Goal: Task Accomplishment & Management: Use online tool/utility

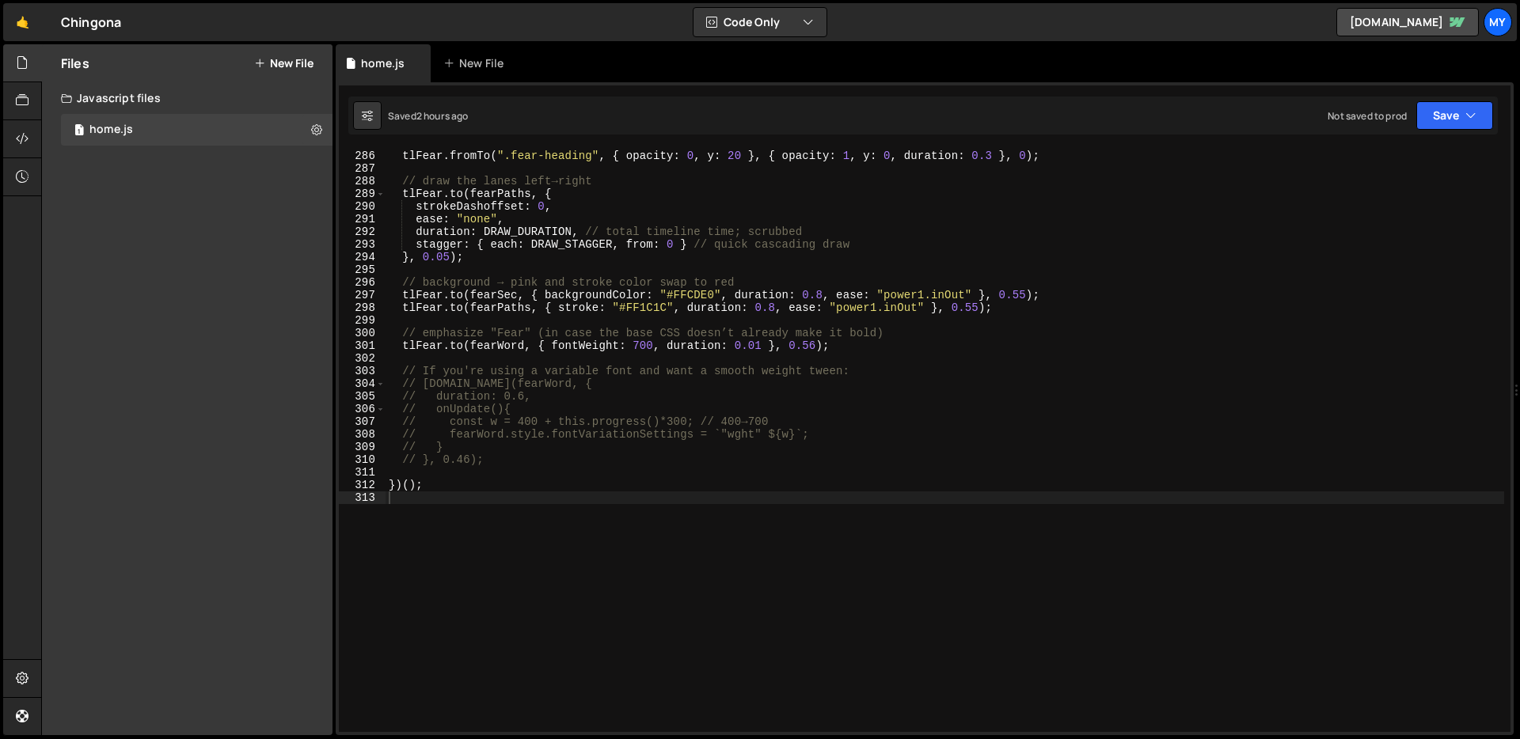
scroll to position [3609, 0]
click at [839, 321] on div "// heading fades in a touch tlFear . fromTo ( ".fear-heading" , { opacity : 0 ,…" at bounding box center [944, 441] width 1118 height 609
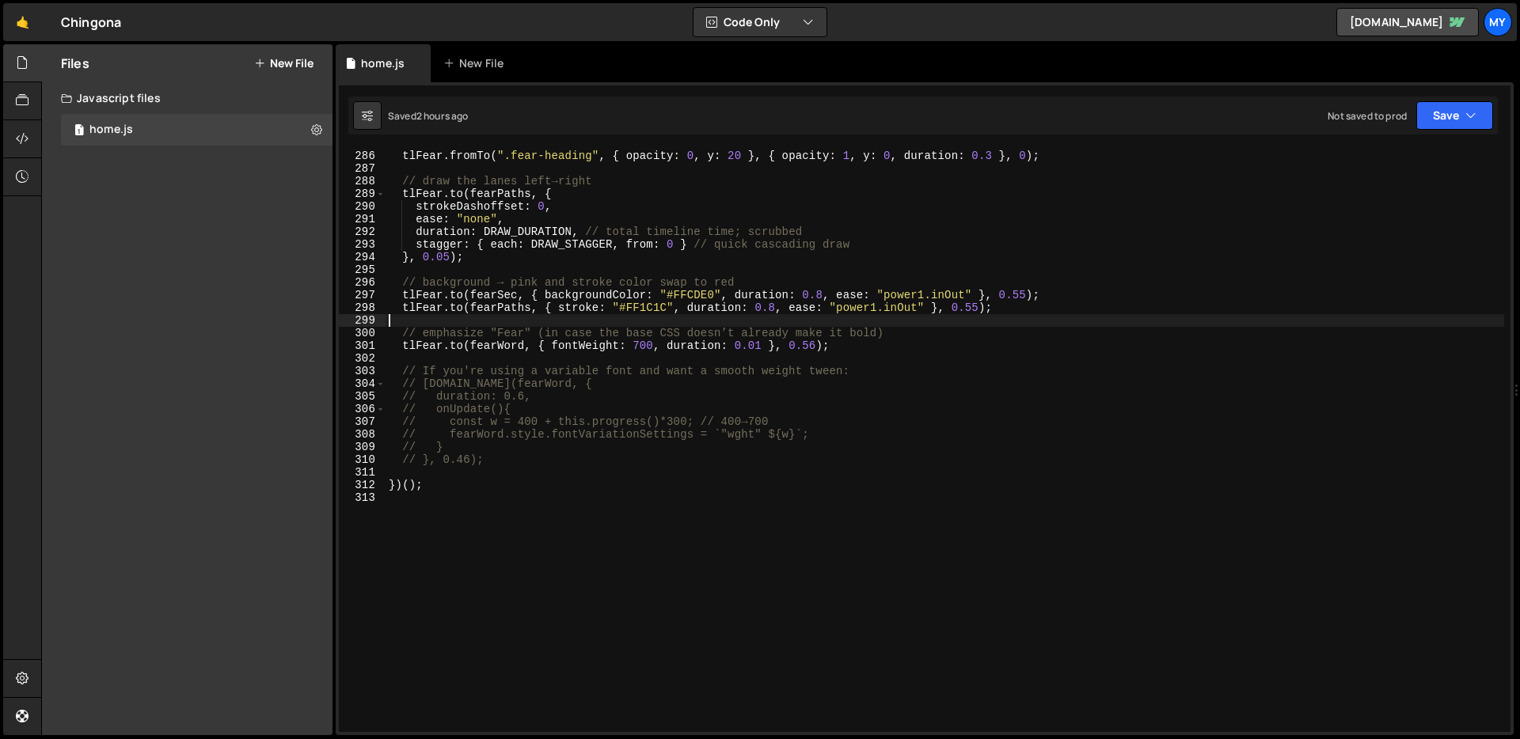
type textarea "})();"
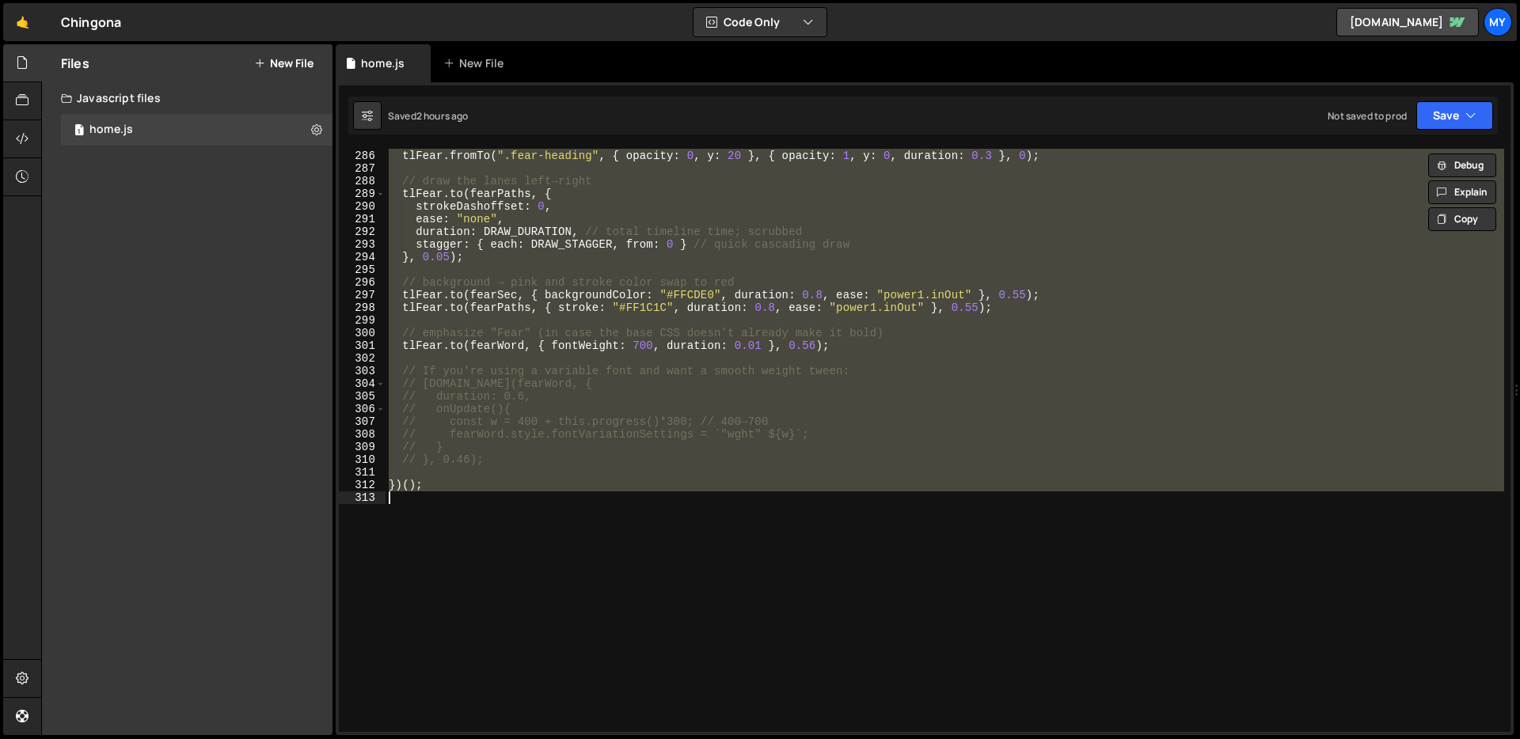
paste textarea
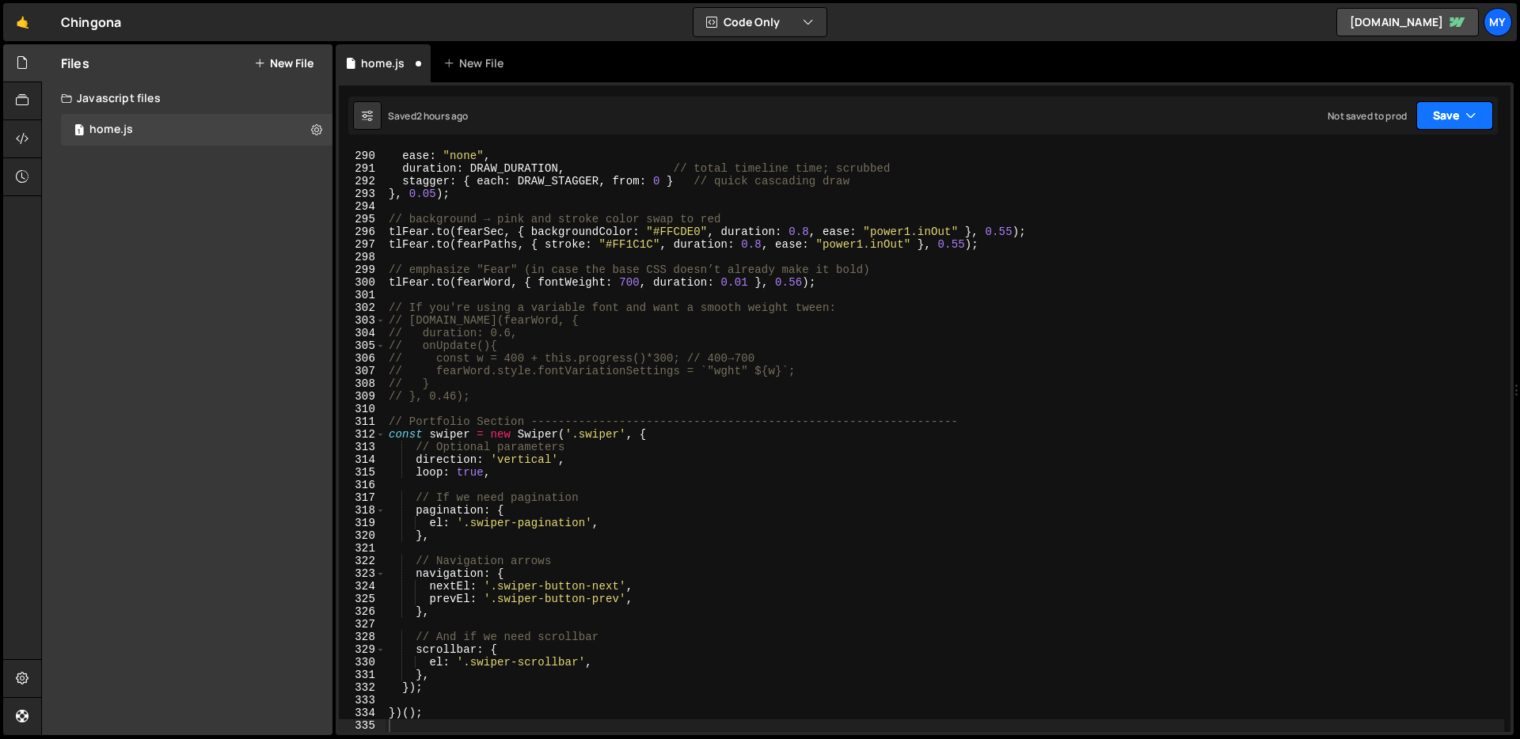
drag, startPoint x: 1478, startPoint y: 113, endPoint x: 1429, endPoint y: 137, distance: 54.5
click at [1477, 114] on button "Save" at bounding box center [1454, 115] width 77 height 28
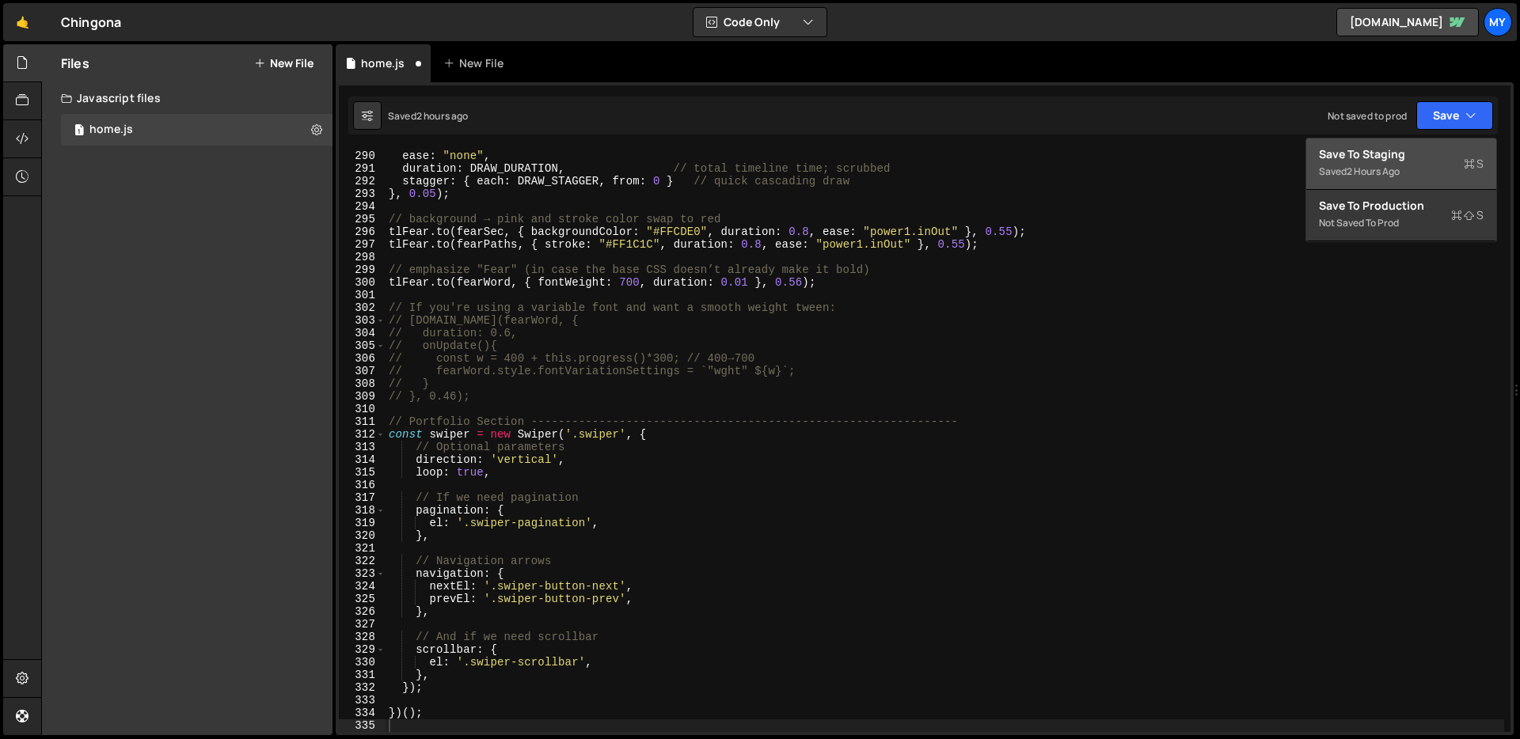
click at [1415, 153] on div "Save to Staging S" at bounding box center [1401, 154] width 165 height 16
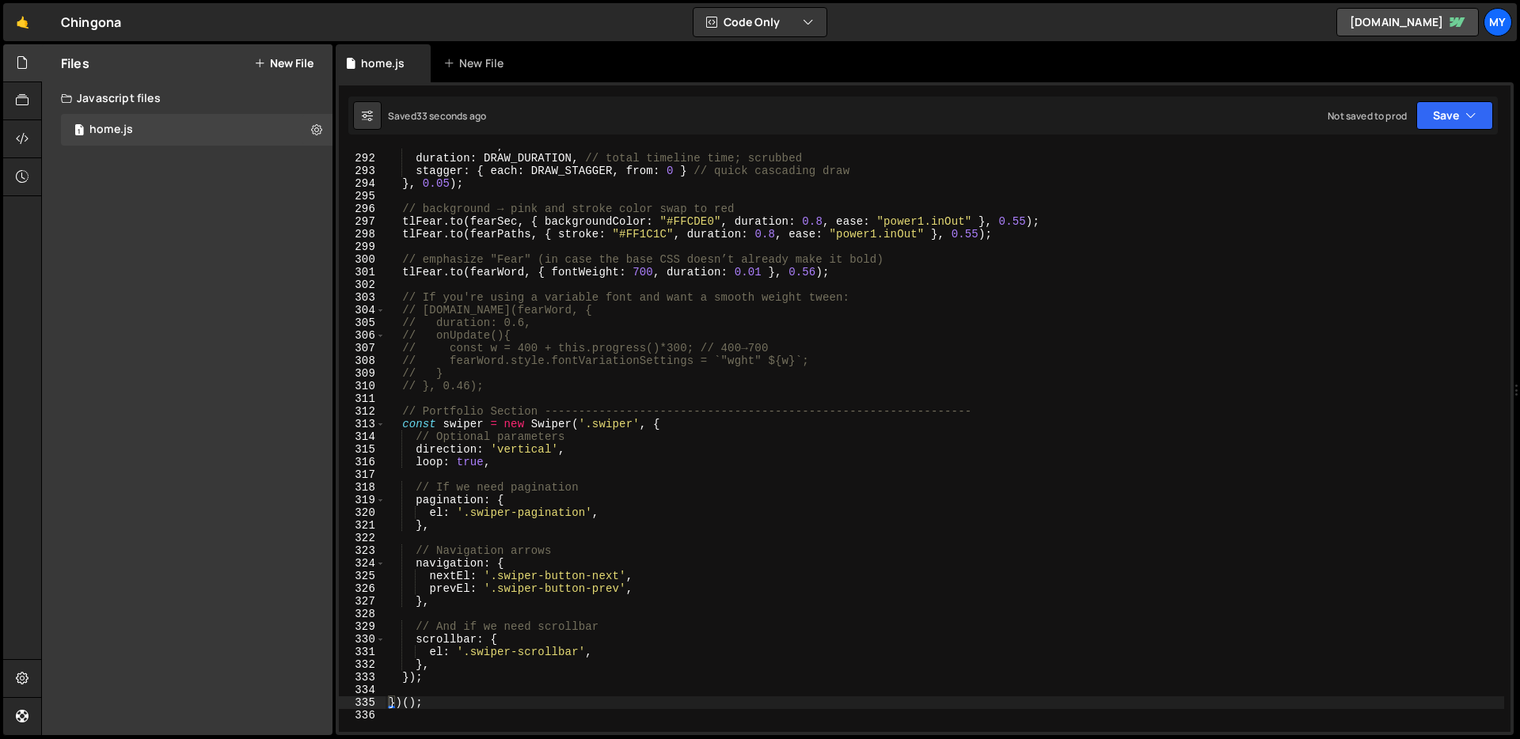
scroll to position [3707, 0]
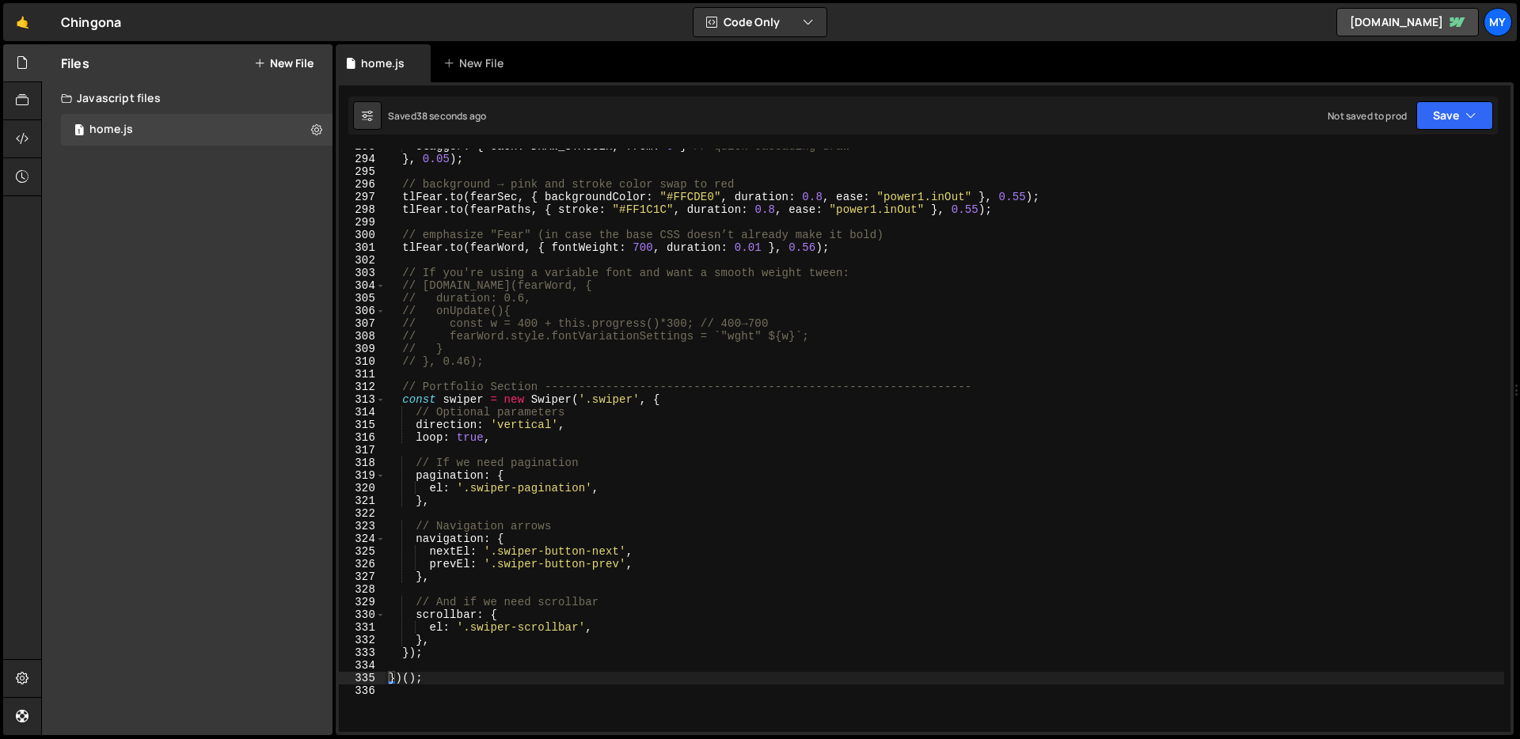
click at [678, 403] on div "stagger : { each : DRAW_STAGGER , from : 0 } // quick cascading draw } , 0.05 )…" at bounding box center [944, 444] width 1118 height 609
click at [443, 642] on div "stagger : { each : DRAW_STAGGER , from : 0 } // quick cascading draw } , 0.05 )…" at bounding box center [944, 444] width 1118 height 609
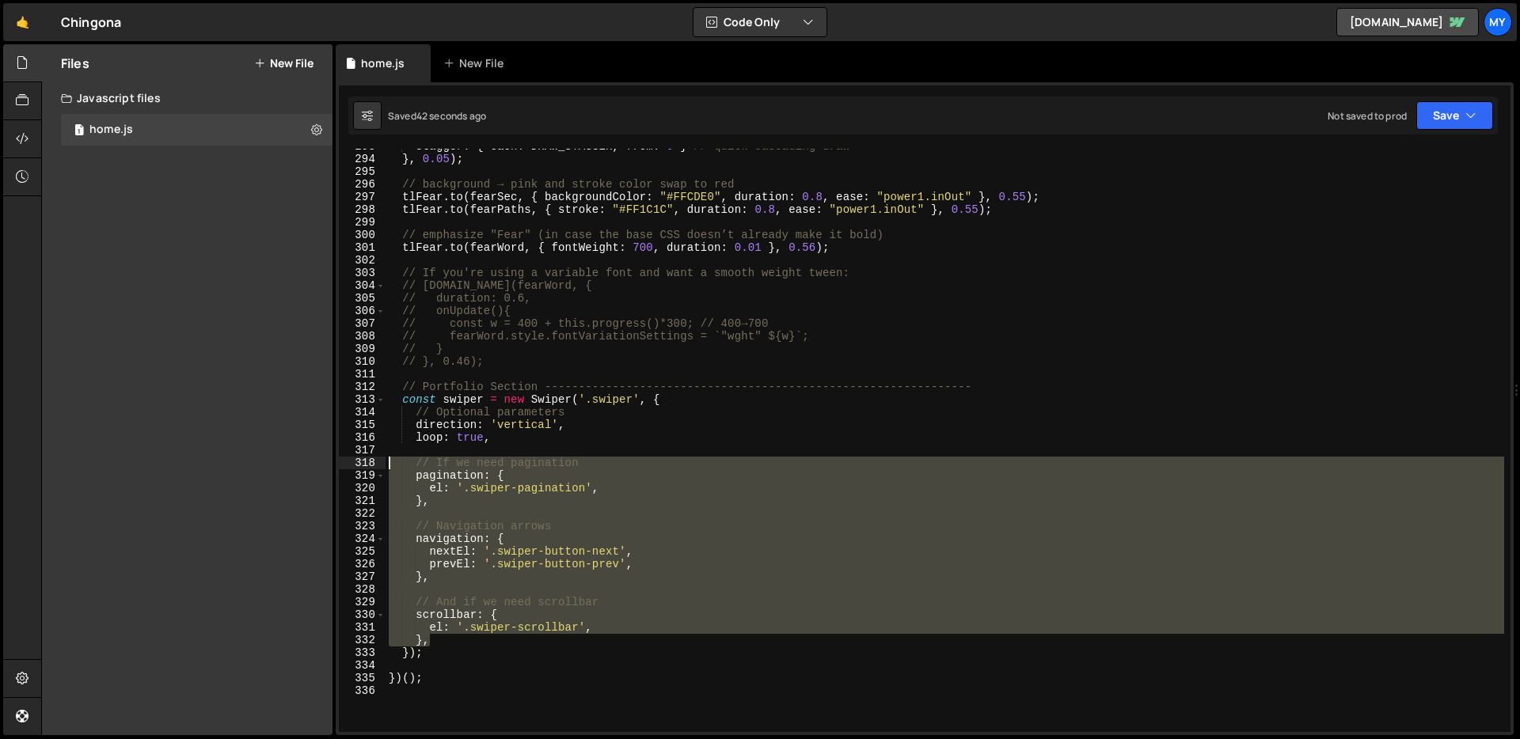
drag, startPoint x: 443, startPoint y: 642, endPoint x: 381, endPoint y: 461, distance: 191.0
click at [381, 461] on div "}, 293 294 295 296 297 298 299 300 301 302 303 304 305 306 307 308 309 310 311 …" at bounding box center [924, 440] width 1171 height 583
type textarea "// If we need pagination pagination: {"
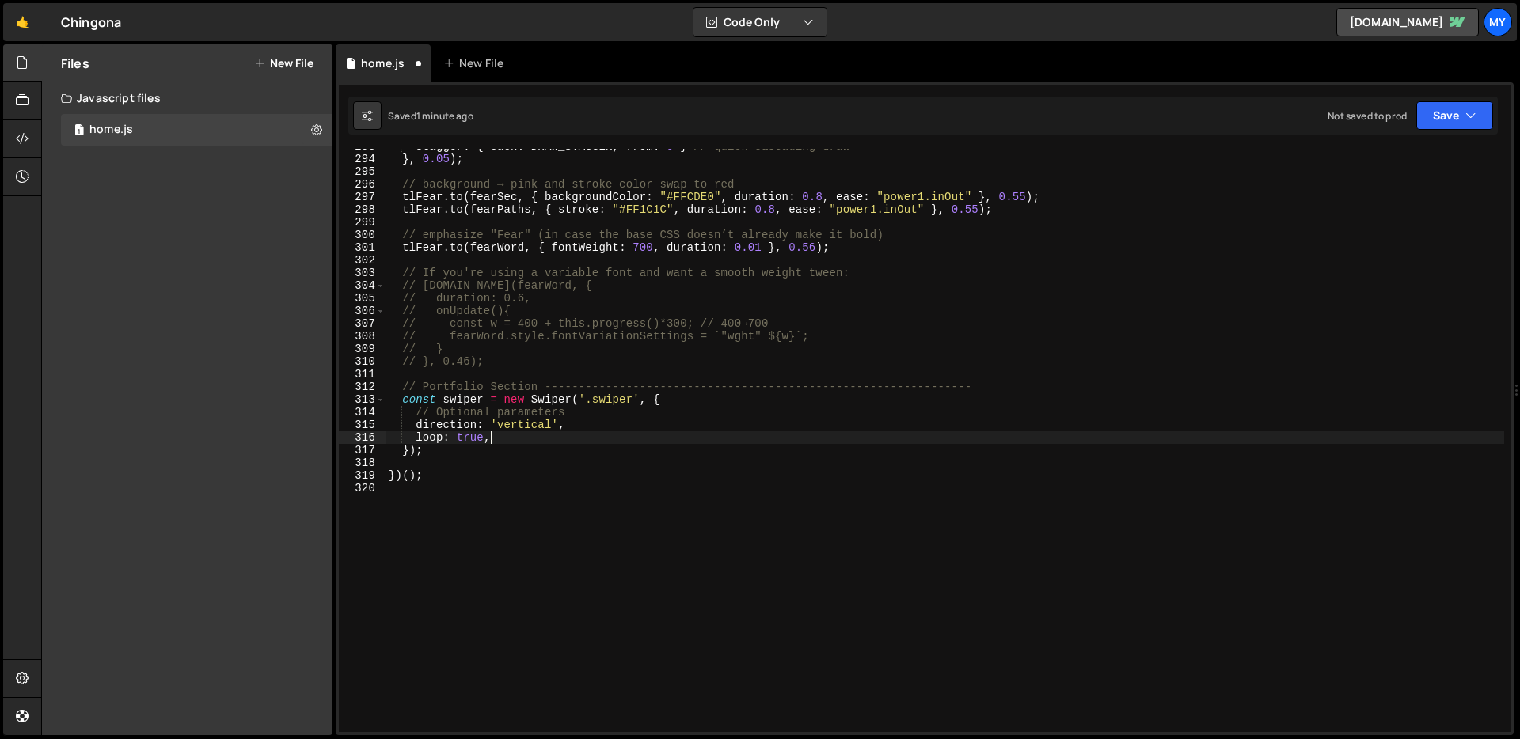
click at [527, 427] on div "stagger : { each : DRAW_STAGGER , from : 0 } // quick cascading draw } , 0.05 )…" at bounding box center [944, 444] width 1118 height 609
type textarea "})();"
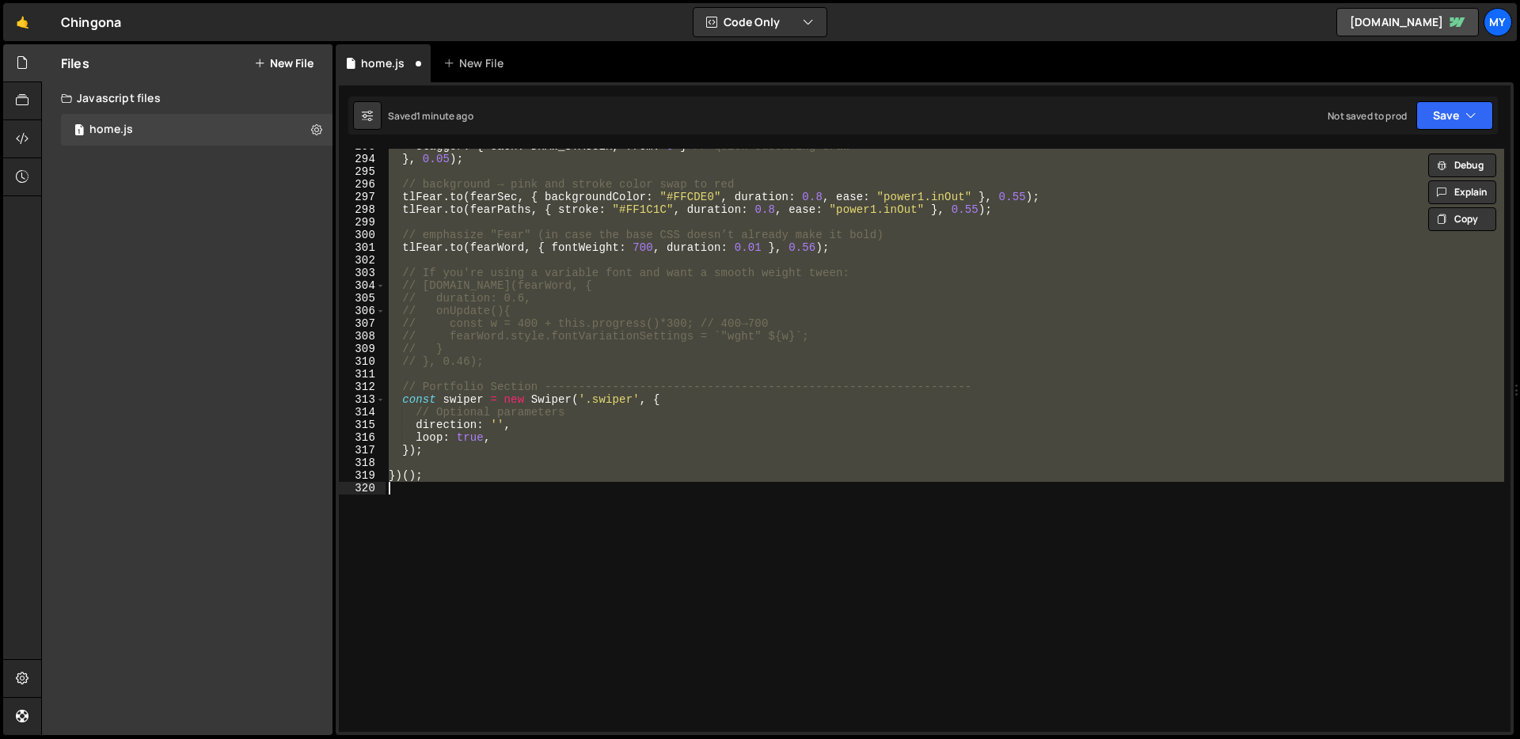
paste textarea
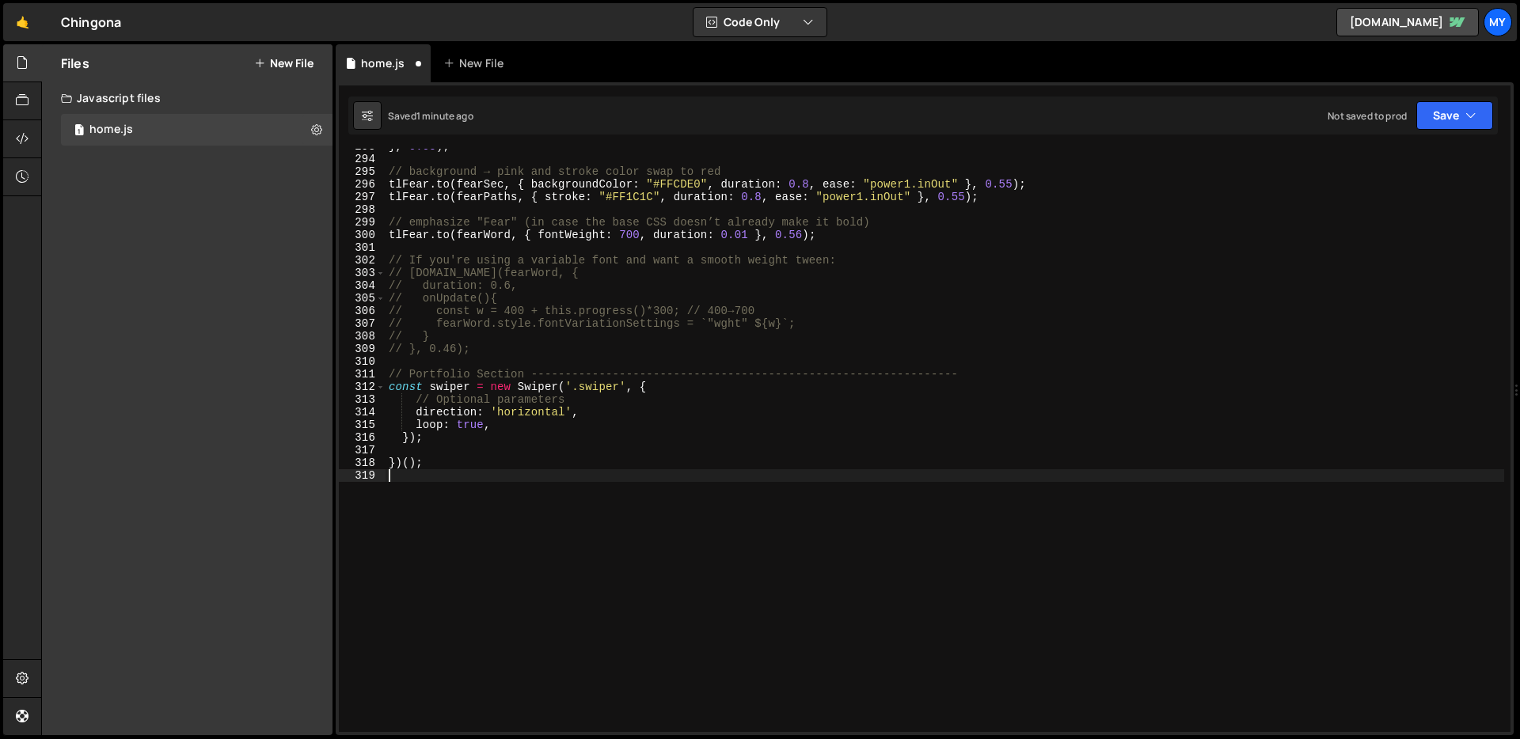
scroll to position [0, 0]
click at [1483, 119] on button "Save" at bounding box center [1454, 115] width 77 height 28
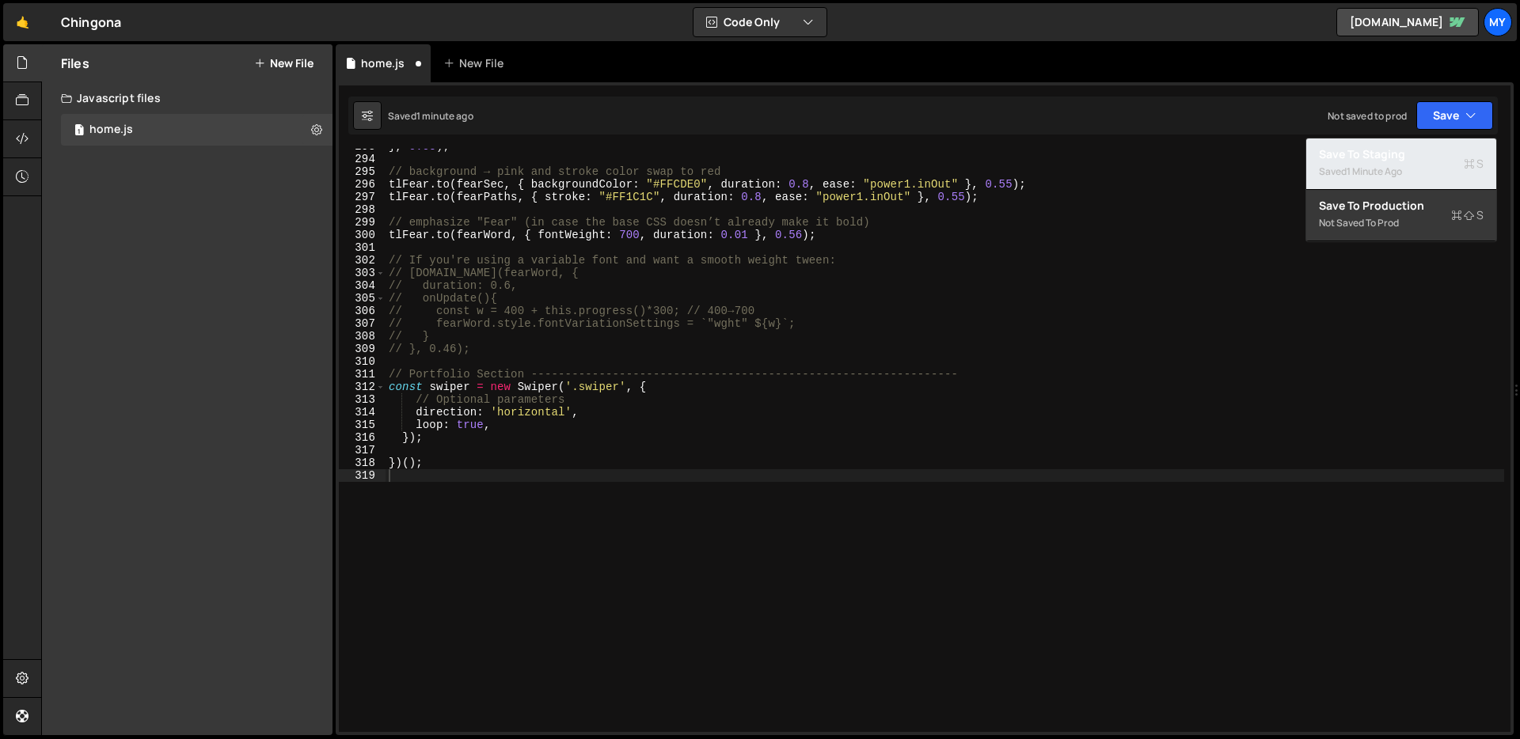
click at [1381, 159] on div "Save to Staging S" at bounding box center [1401, 154] width 165 height 16
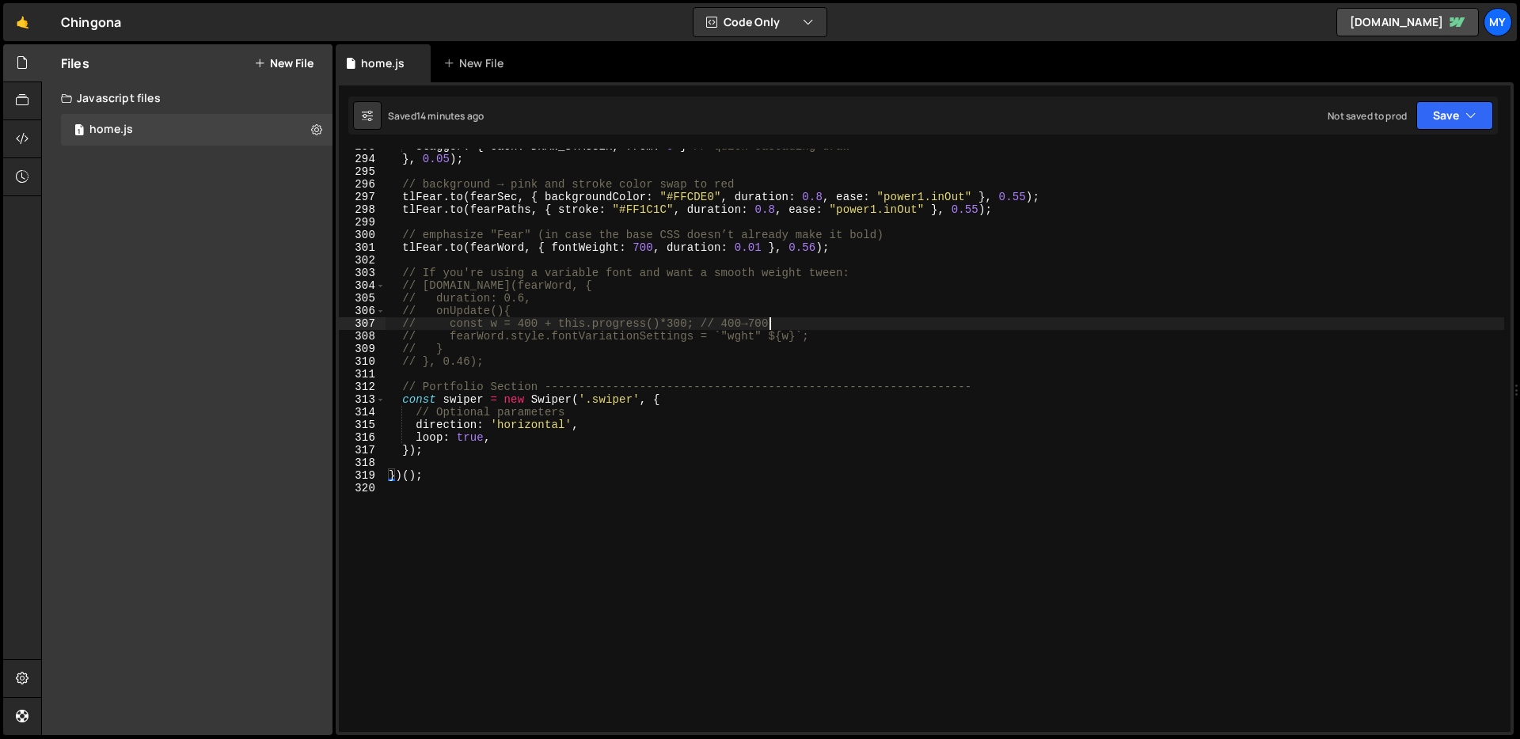
click at [800, 329] on div "stagger : { each : DRAW_STAGGER , from : 0 } // quick cascading draw } , 0.05 )…" at bounding box center [944, 444] width 1118 height 609
type textarea "})();"
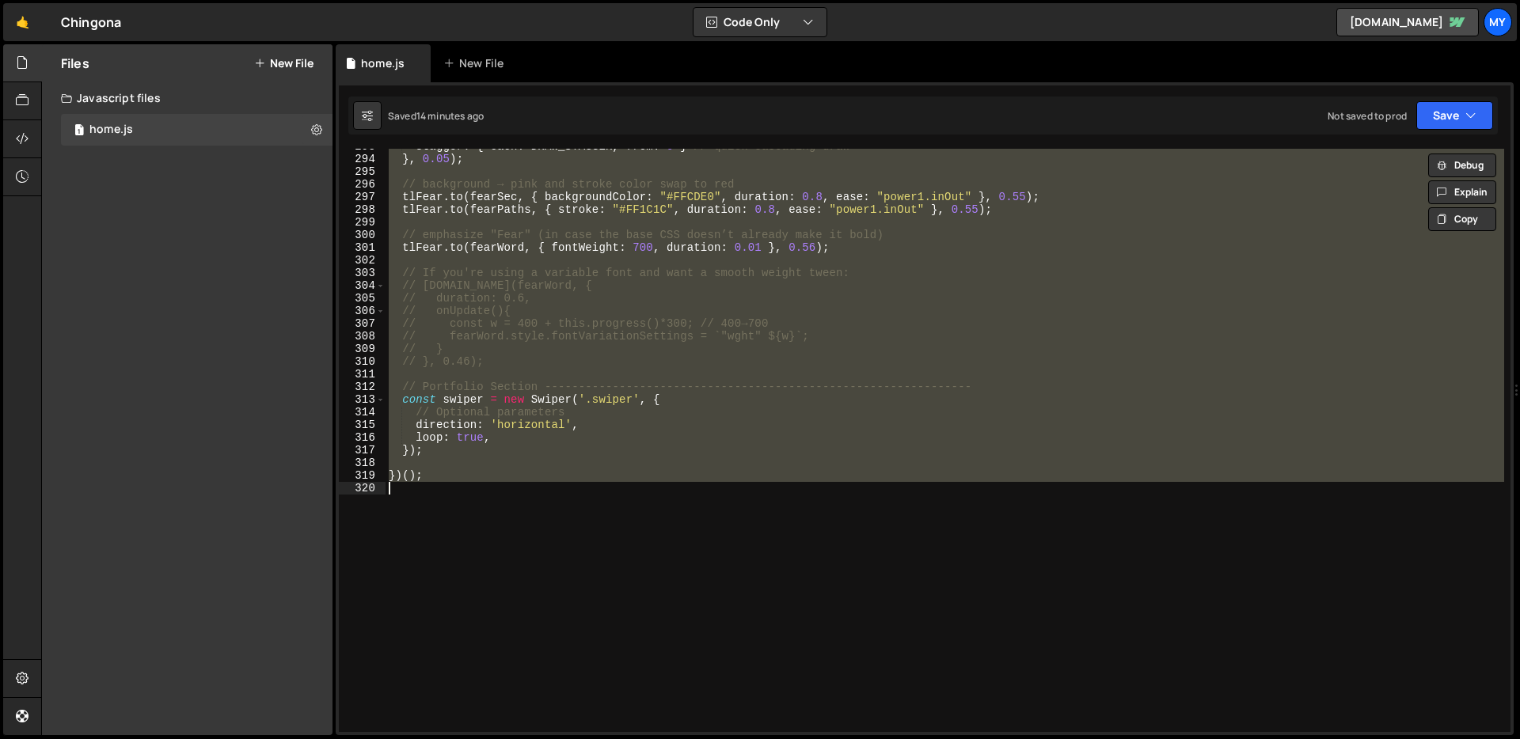
paste textarea
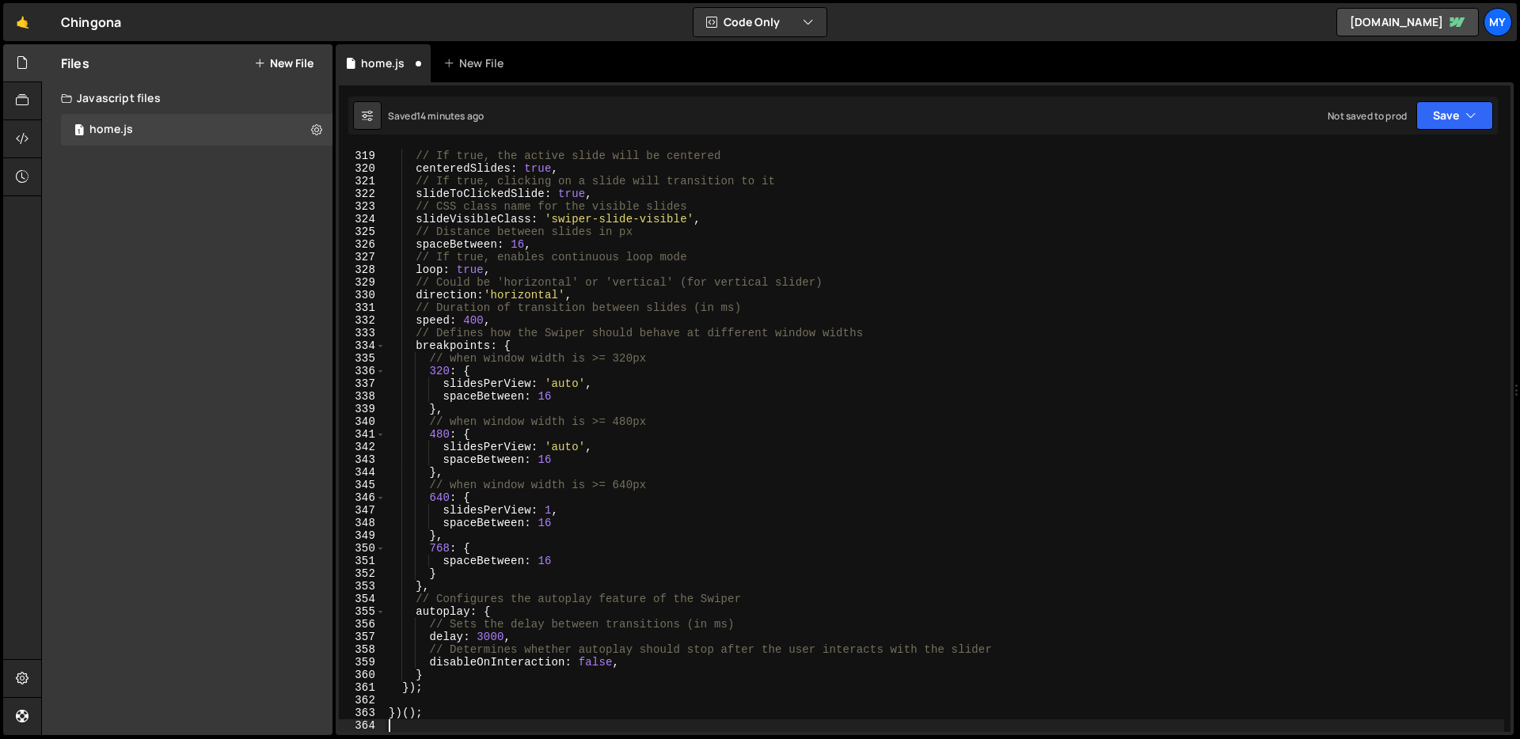
scroll to position [4026, 0]
drag, startPoint x: 1437, startPoint y: 124, endPoint x: 1413, endPoint y: 138, distance: 27.3
click at [1437, 124] on button "Save" at bounding box center [1454, 115] width 77 height 28
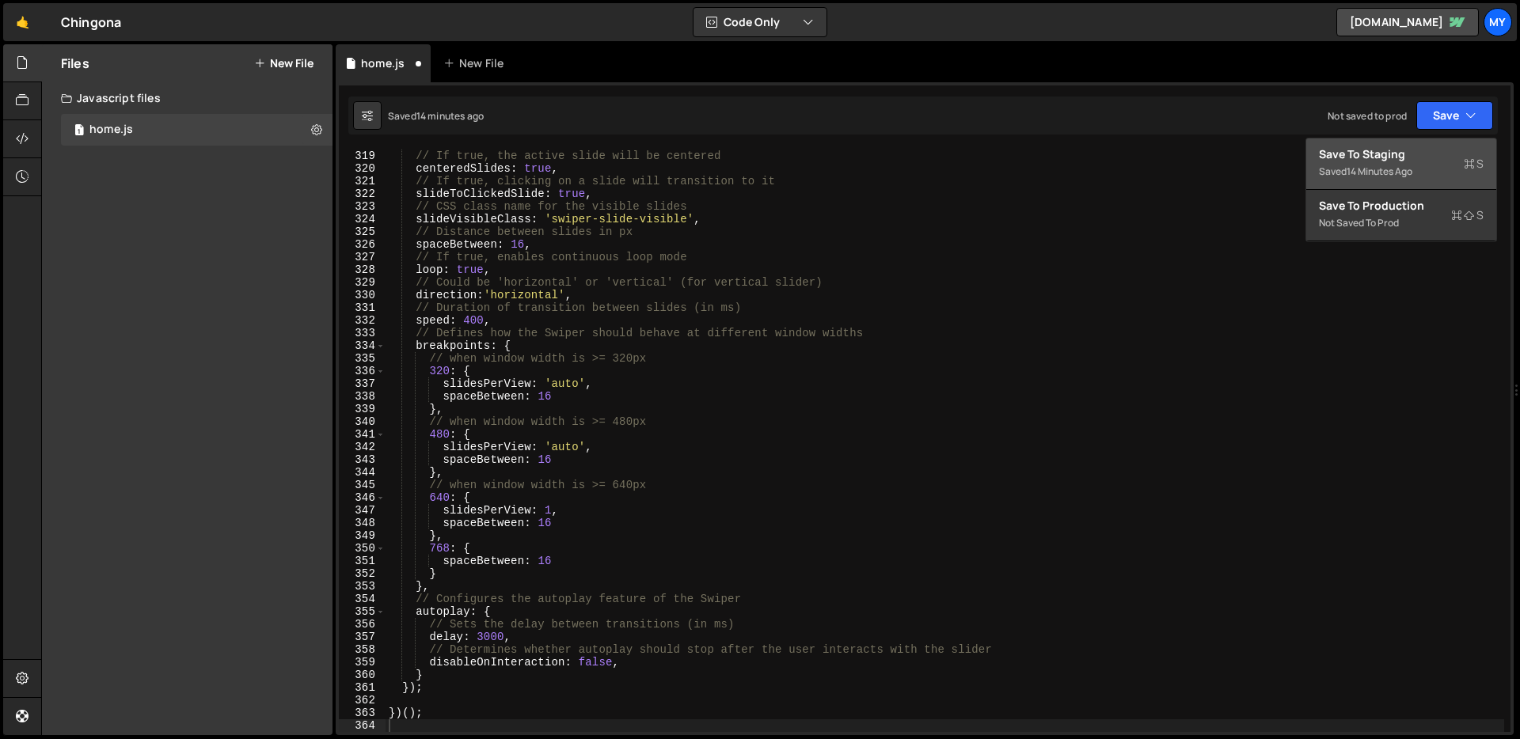
click at [1392, 162] on div "Saved 14 minutes ago" at bounding box center [1401, 171] width 165 height 19
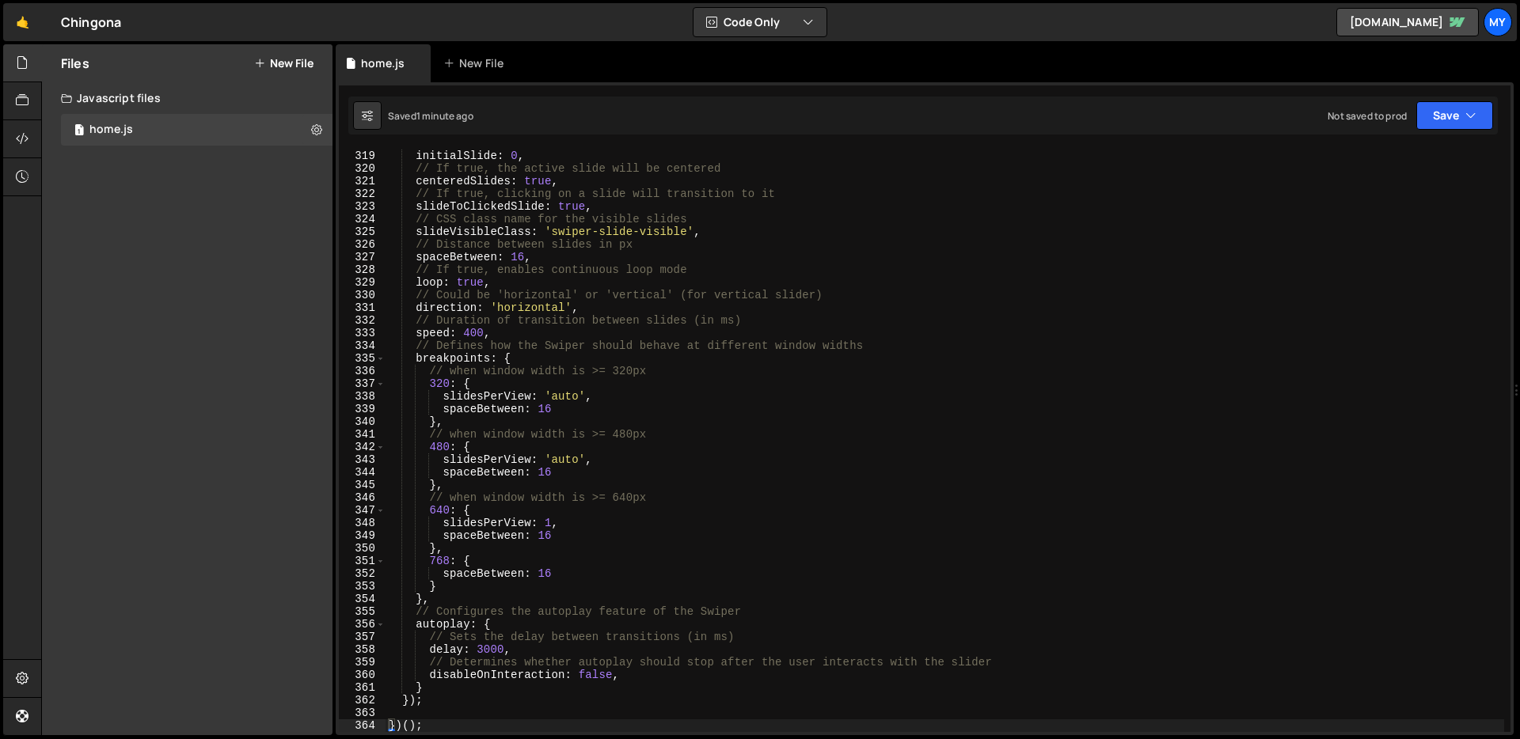
click at [940, 365] on div "// Index number of the initial slide initialSlide : 0 , // If true, the active …" at bounding box center [944, 441] width 1118 height 609
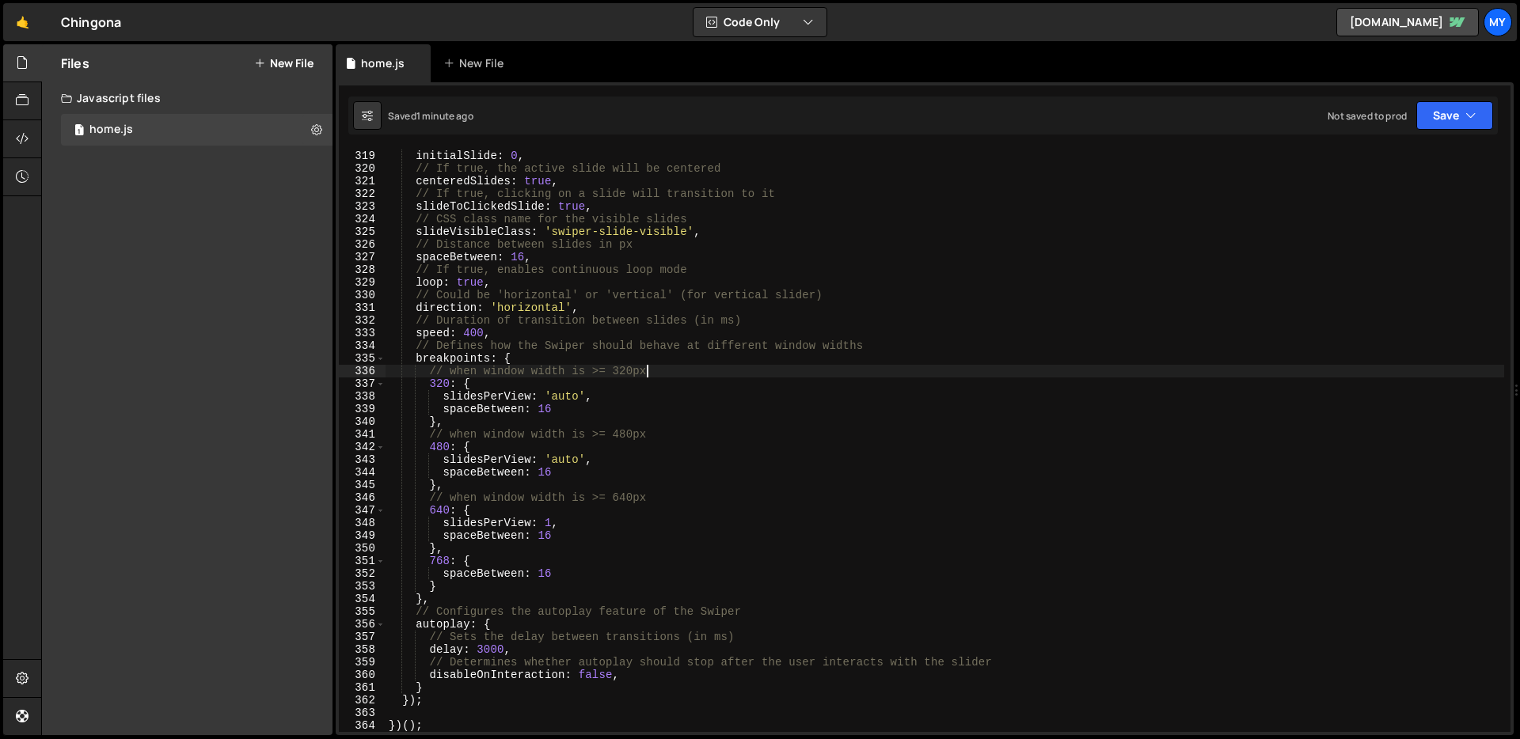
type textarea "})();"
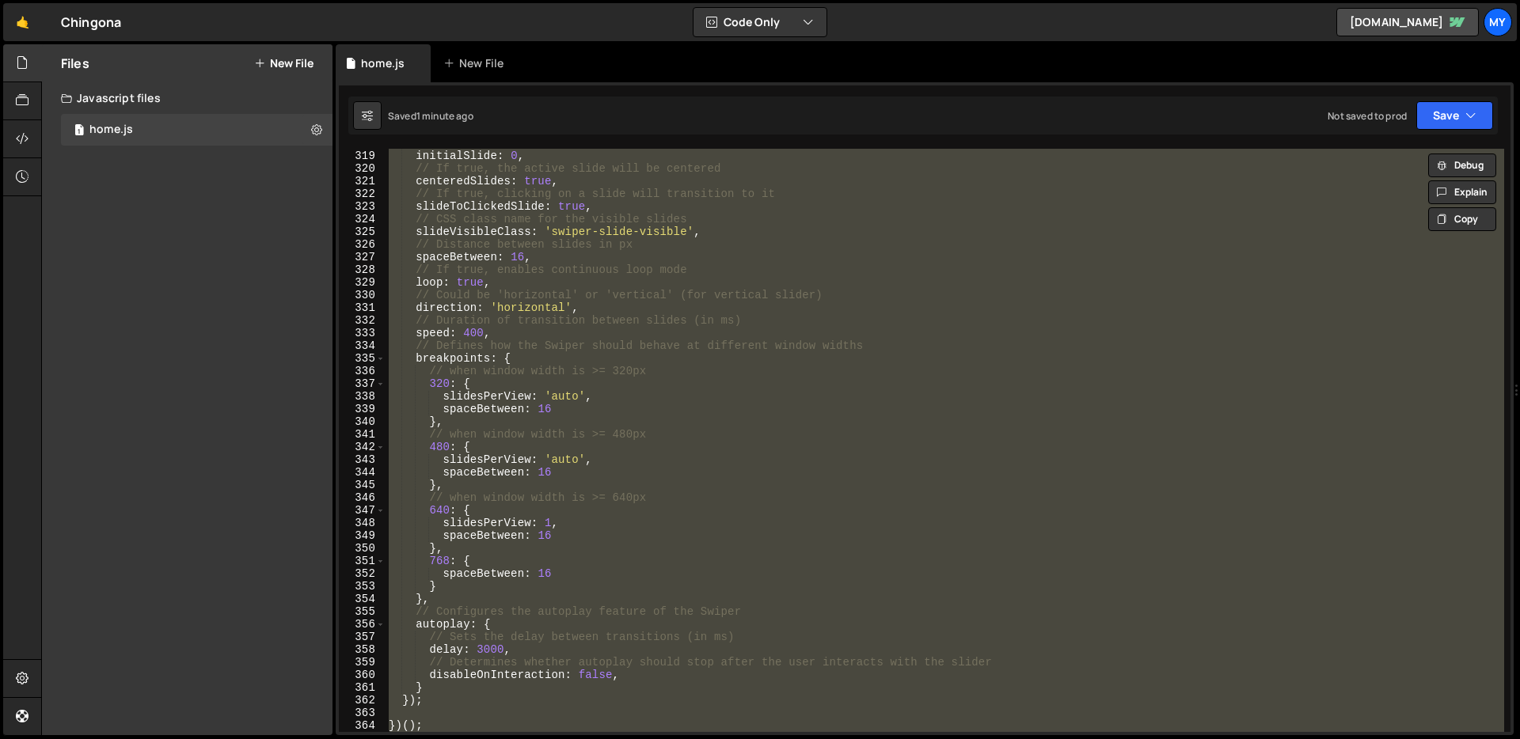
paste textarea
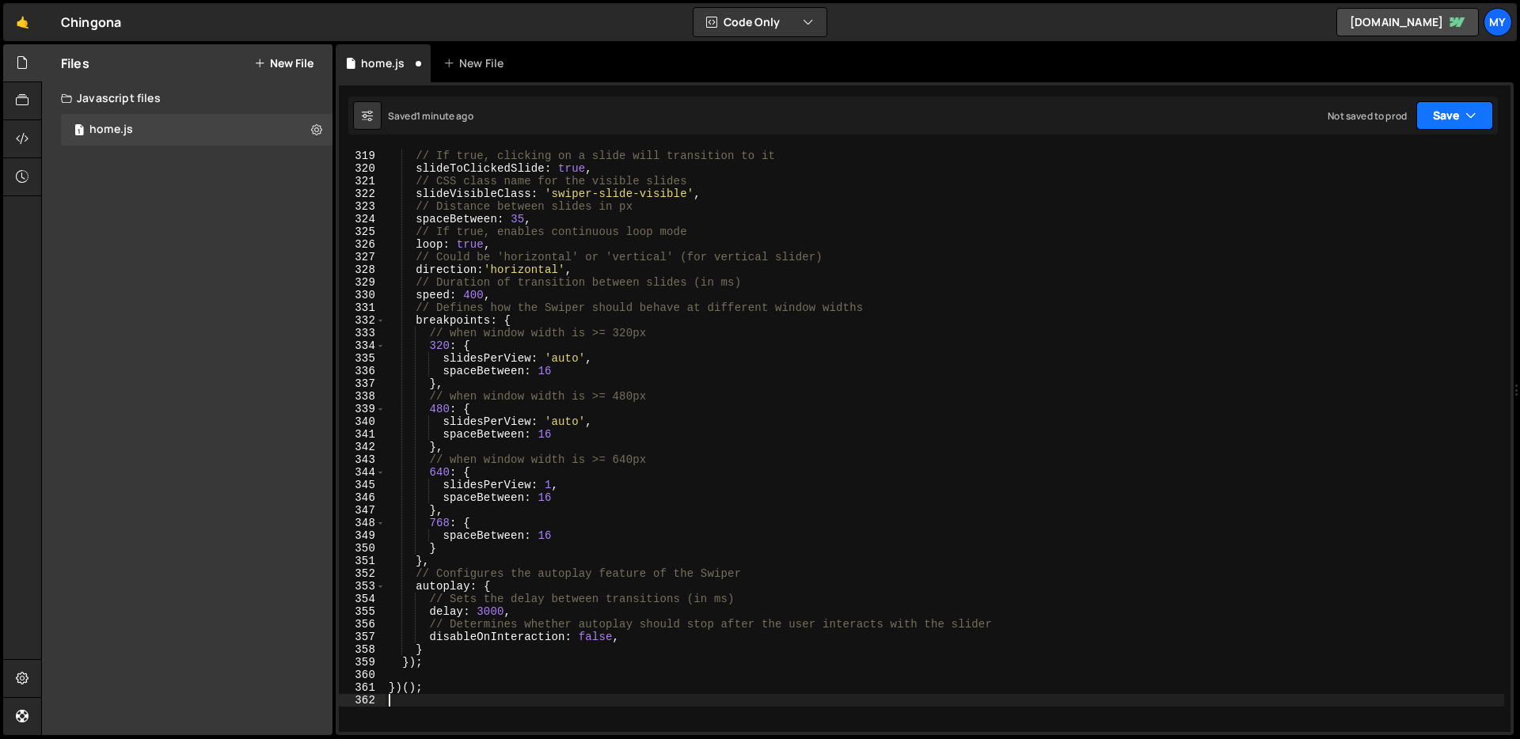
click at [1456, 110] on button "Save" at bounding box center [1454, 115] width 77 height 28
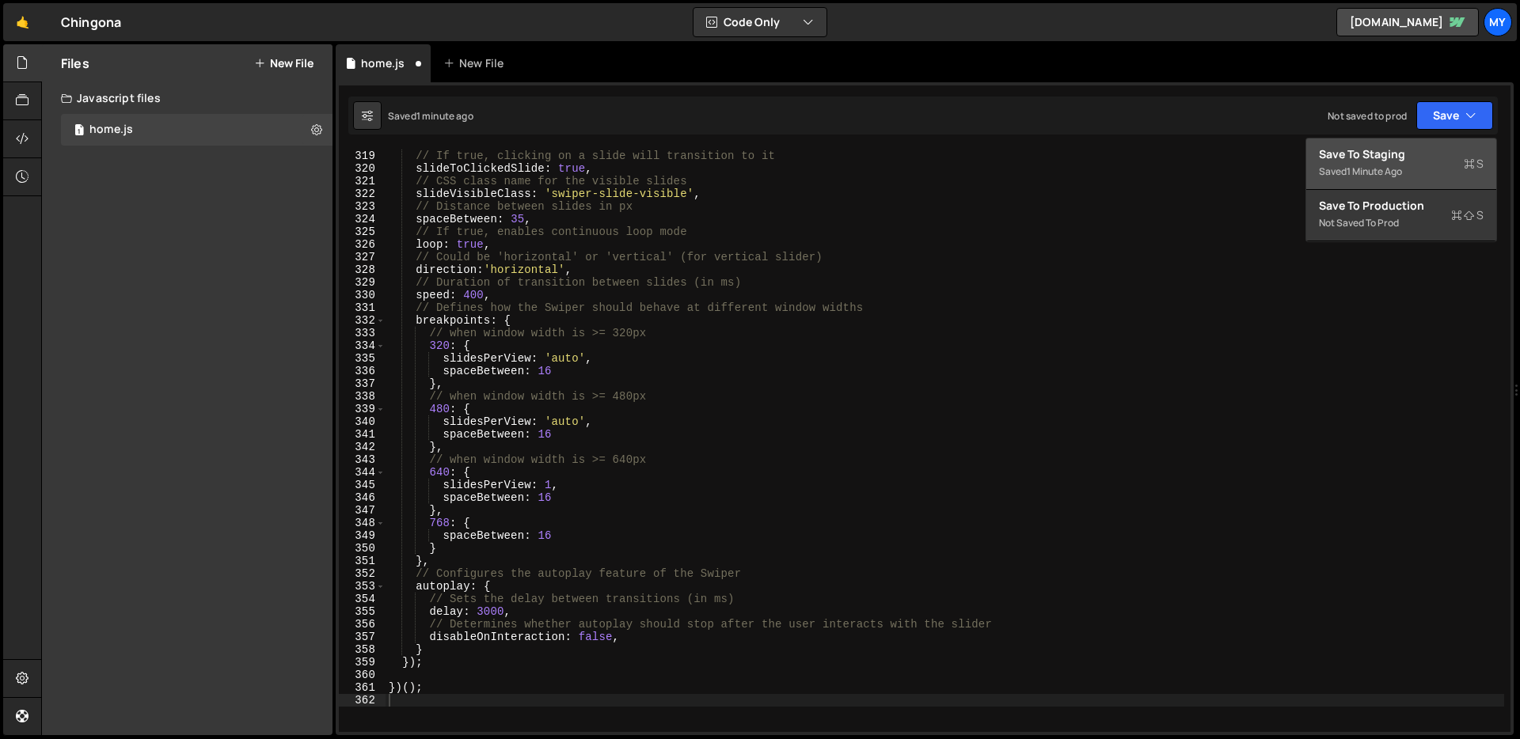
click at [1377, 154] on div "Save to Staging S" at bounding box center [1401, 154] width 165 height 16
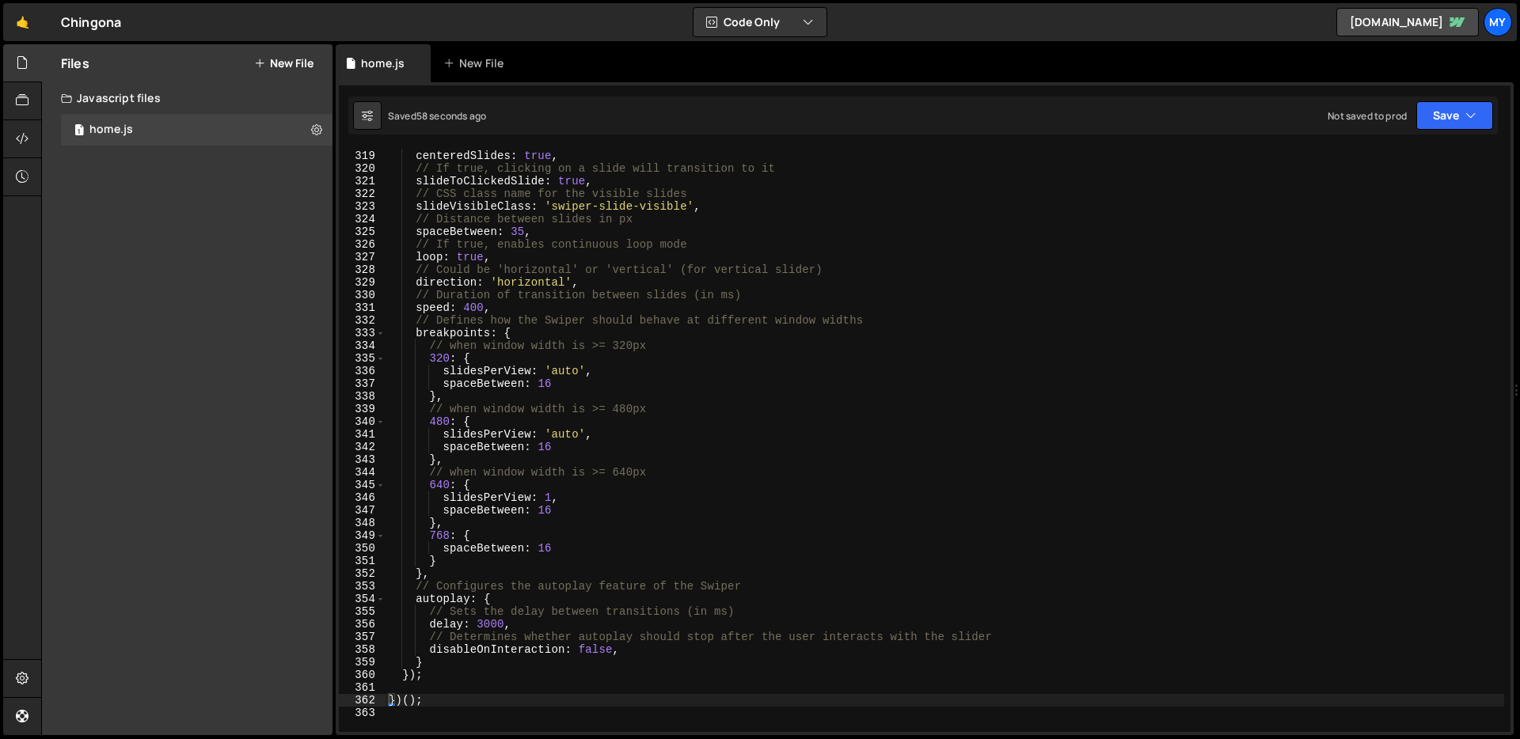
click at [780, 390] on div "// If true, the active slide will be centered centeredSlides : true , // If tru…" at bounding box center [944, 441] width 1118 height 609
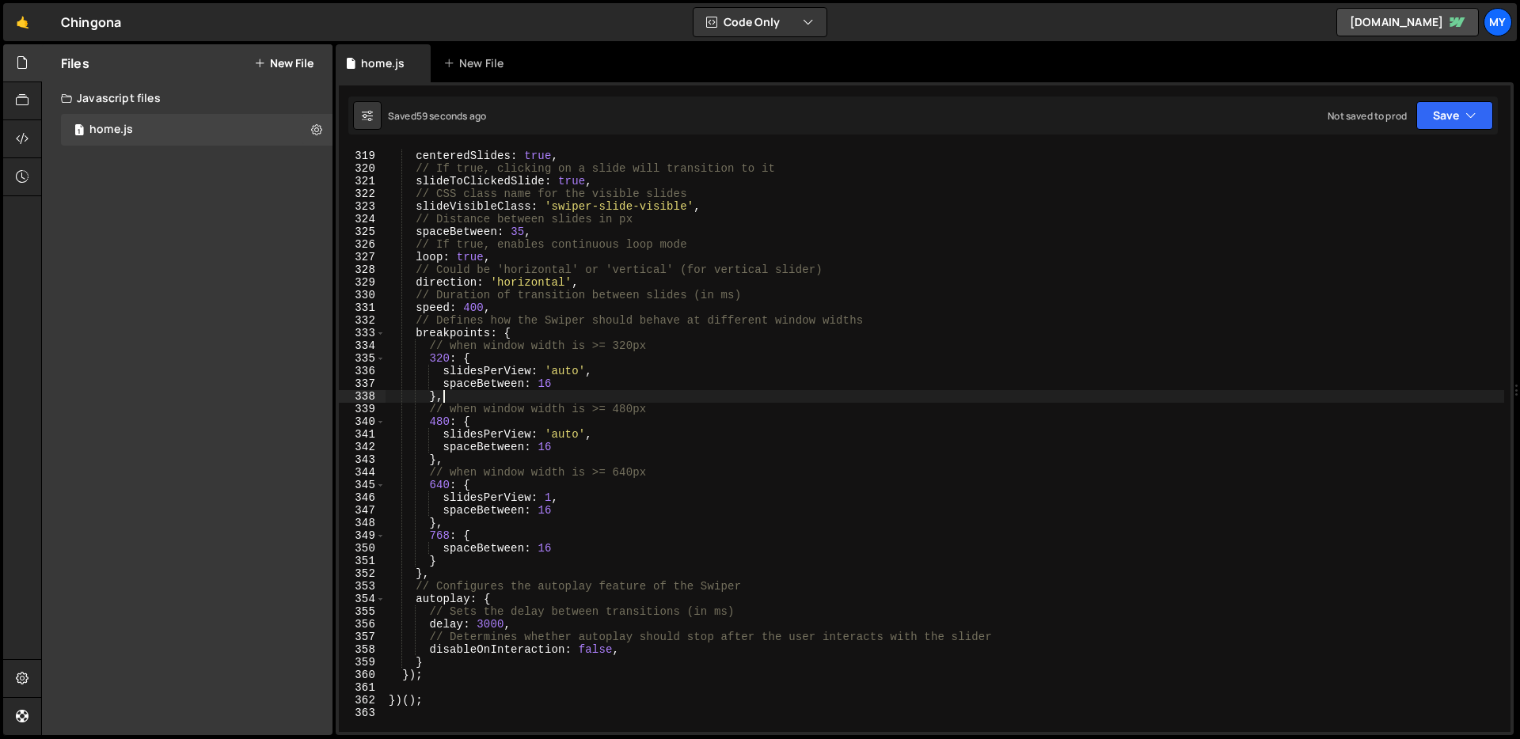
type textarea "})();"
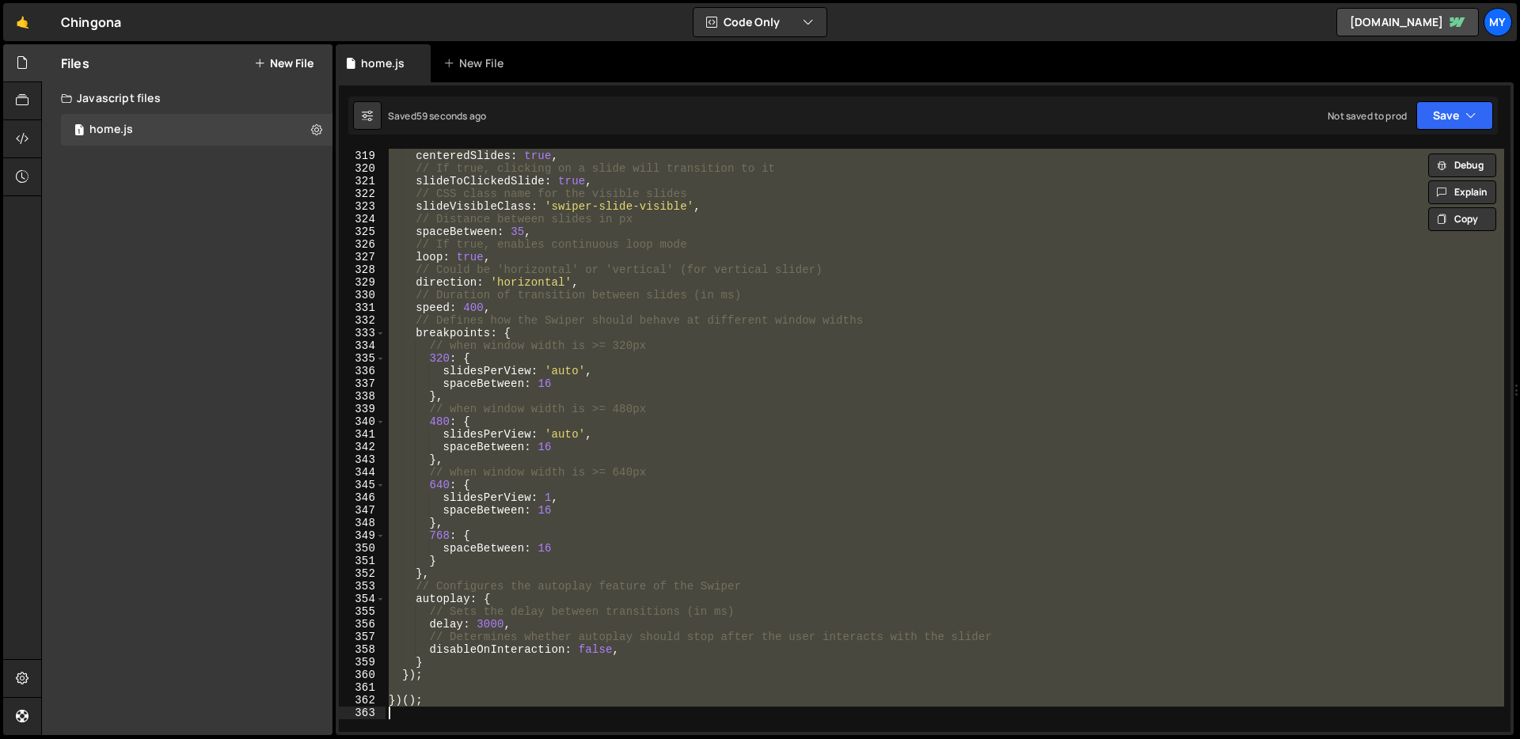
paste textarea
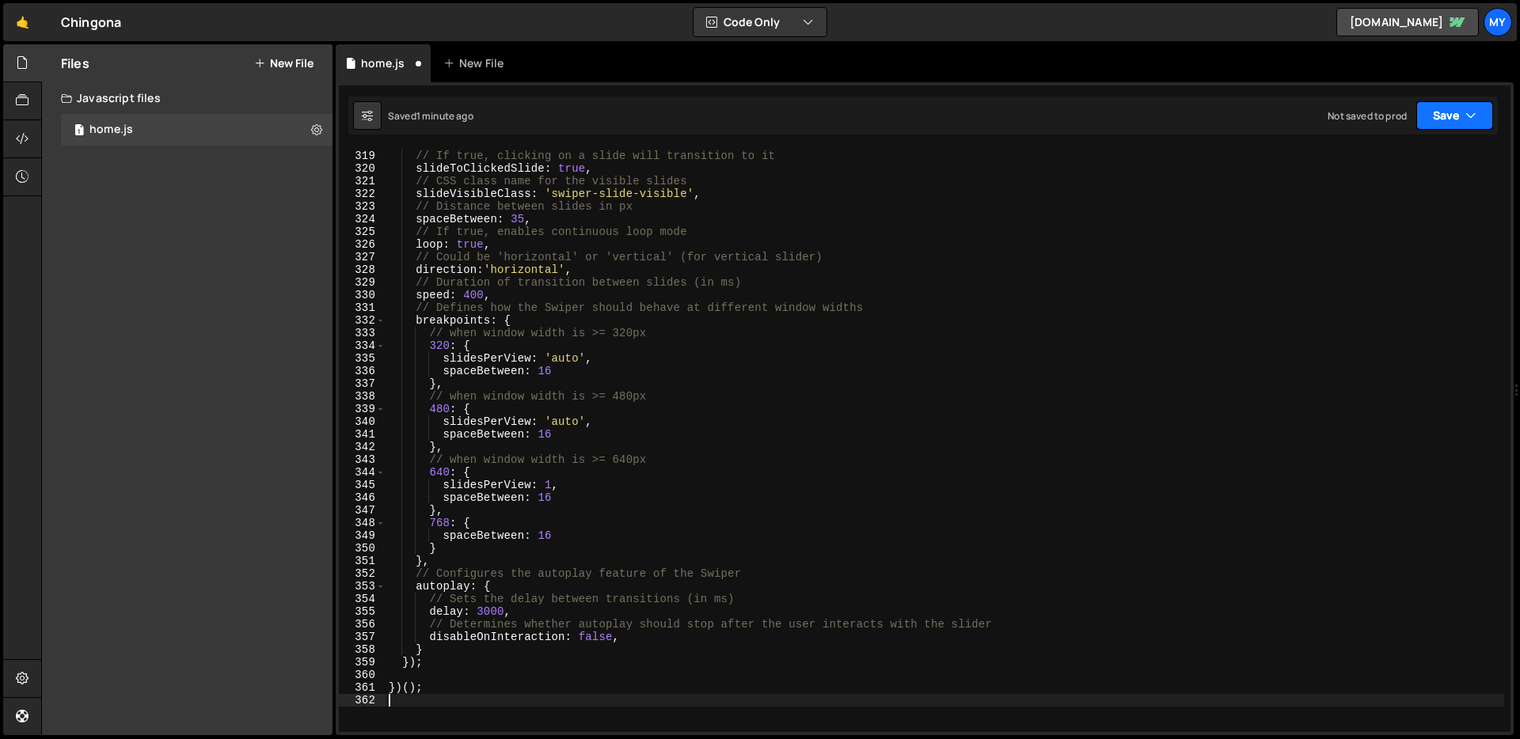
click at [1451, 116] on button "Save" at bounding box center [1454, 115] width 77 height 28
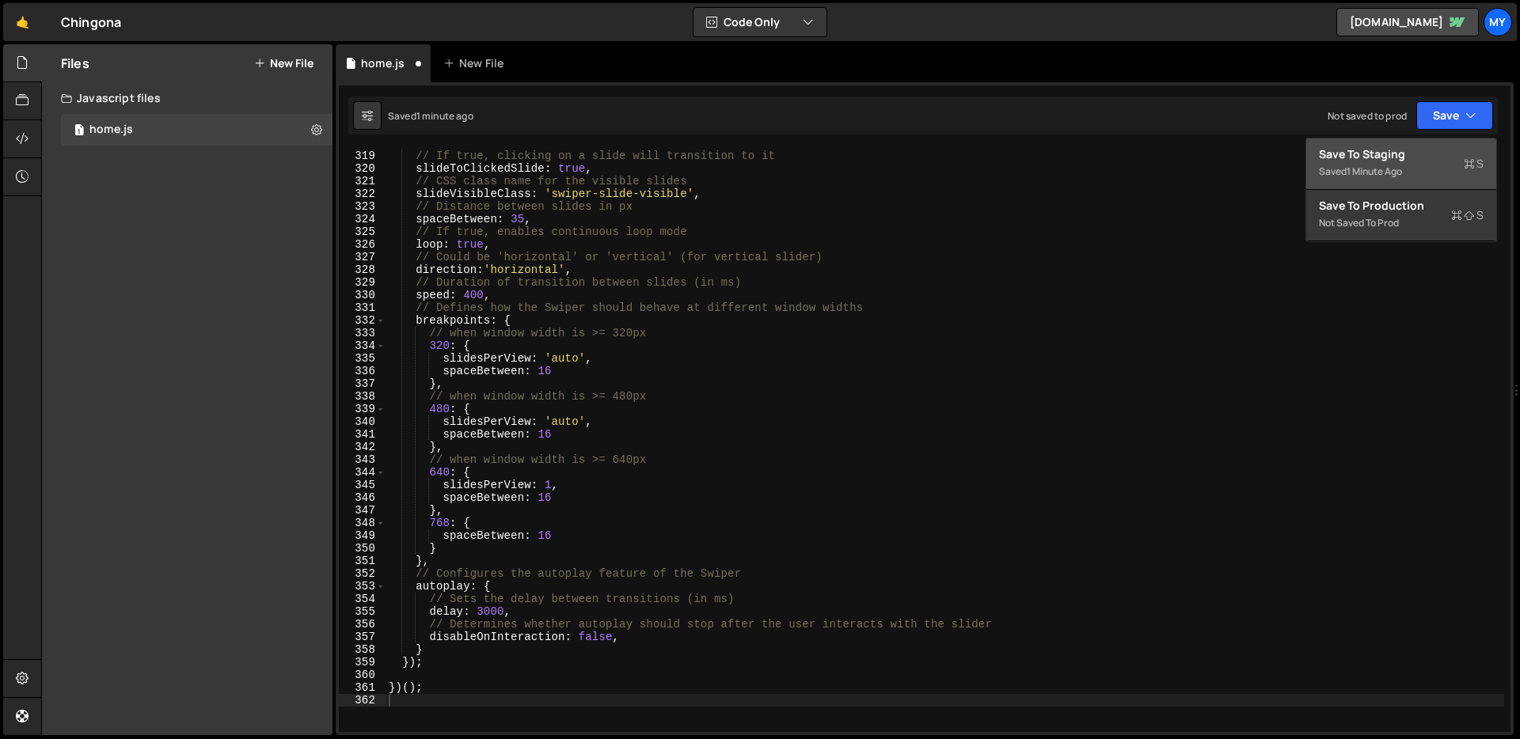
click at [1397, 159] on div "Save to Staging S" at bounding box center [1401, 154] width 165 height 16
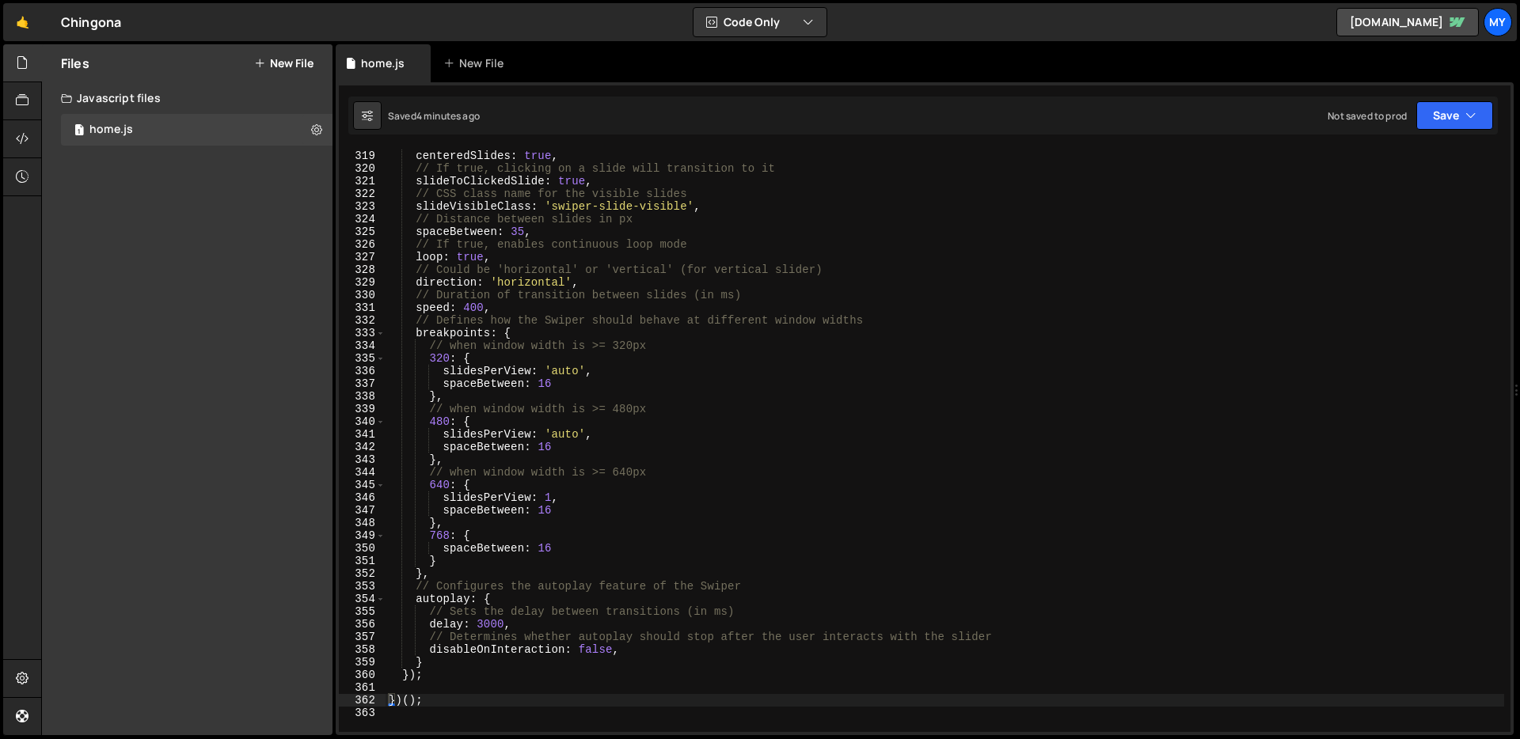
click at [769, 329] on div "// If true, the active slide will be centered centeredSlides : true , // If tru…" at bounding box center [944, 441] width 1118 height 609
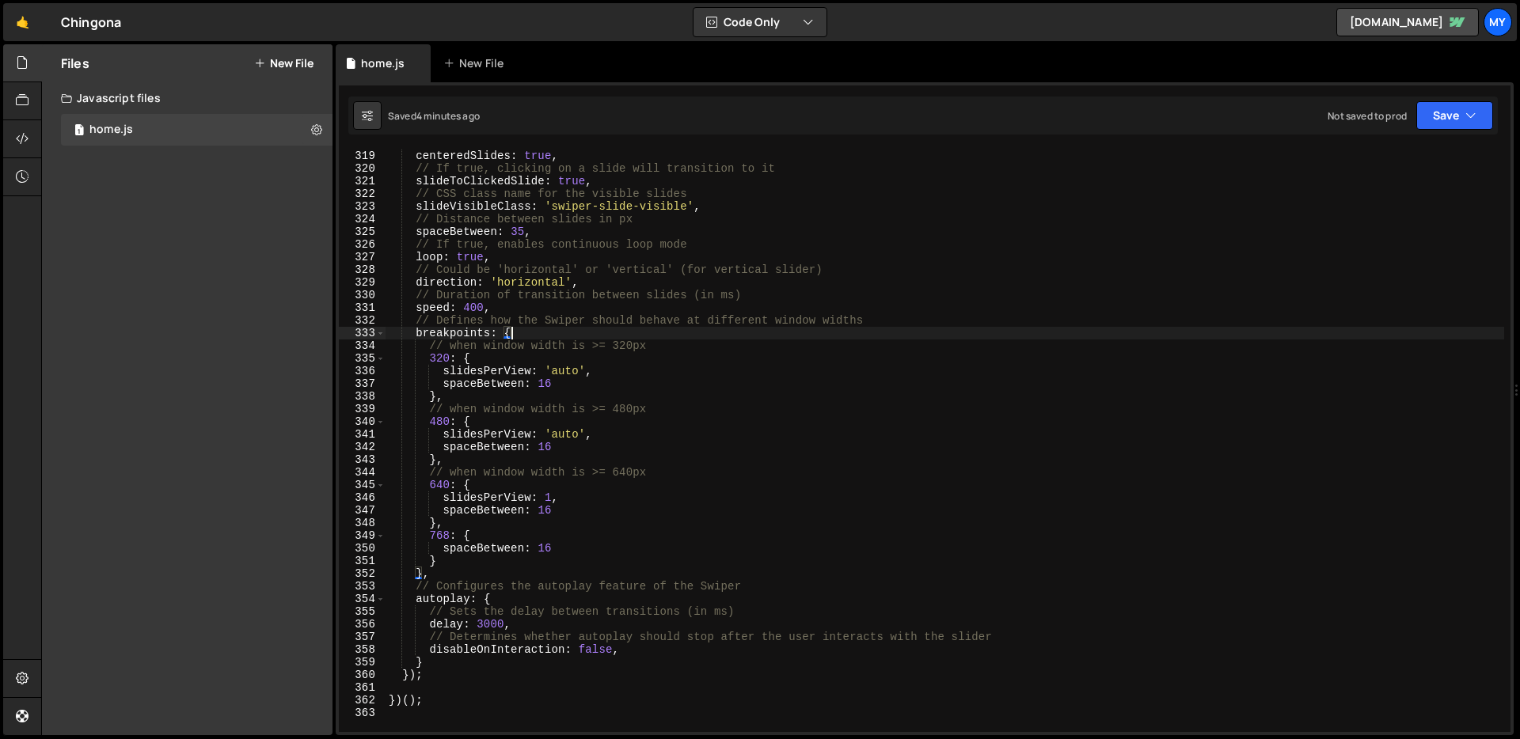
type textarea "})();"
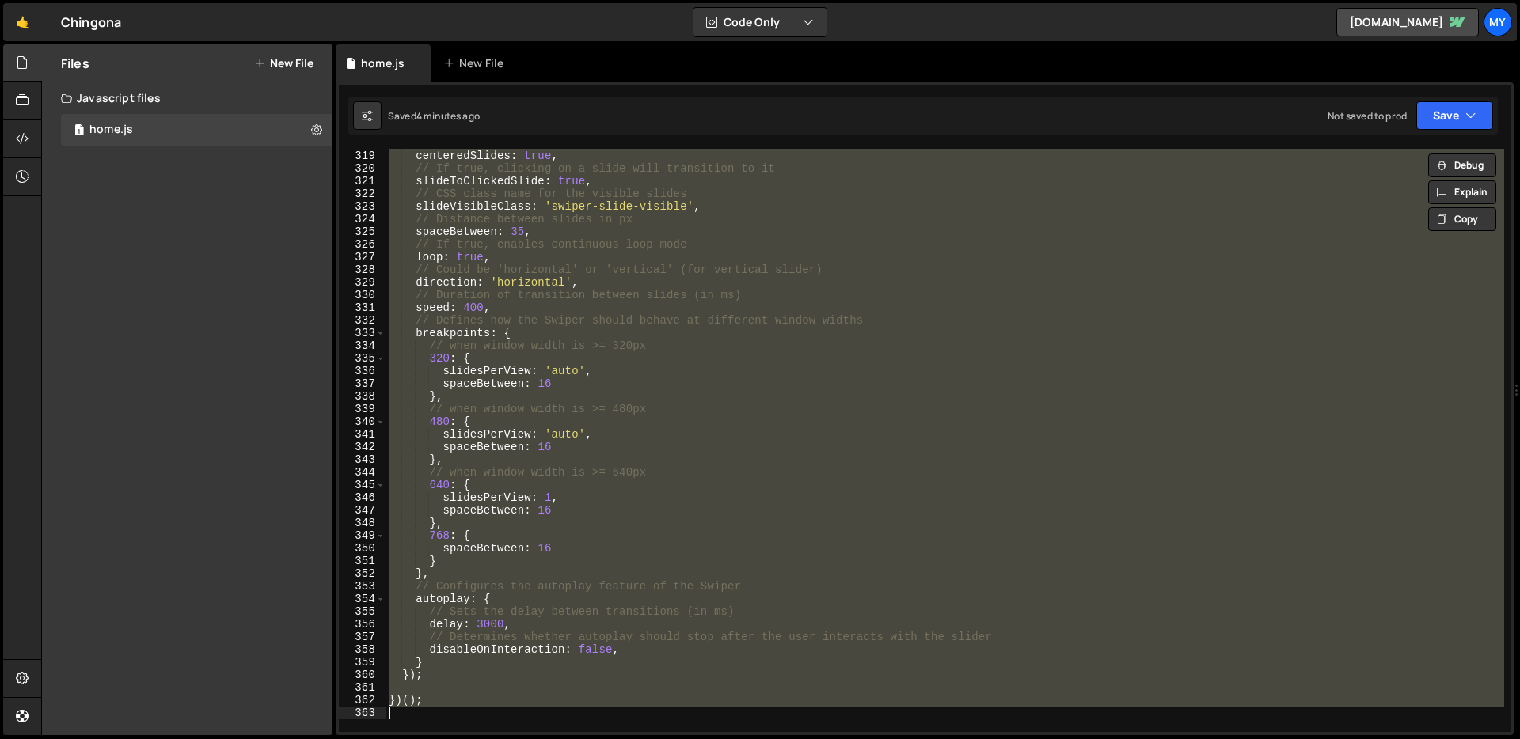
paste textarea
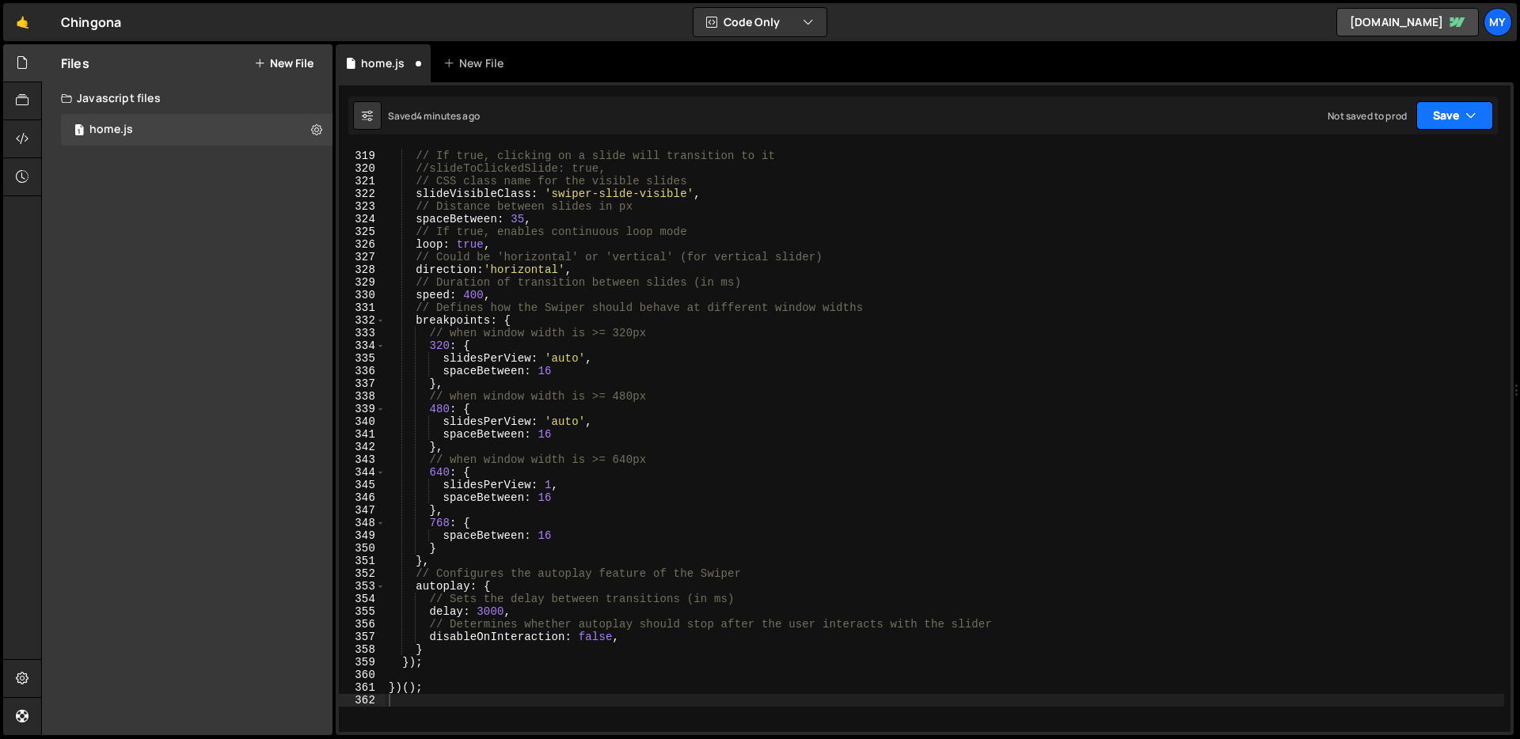
click at [1445, 116] on button "Save" at bounding box center [1454, 115] width 77 height 28
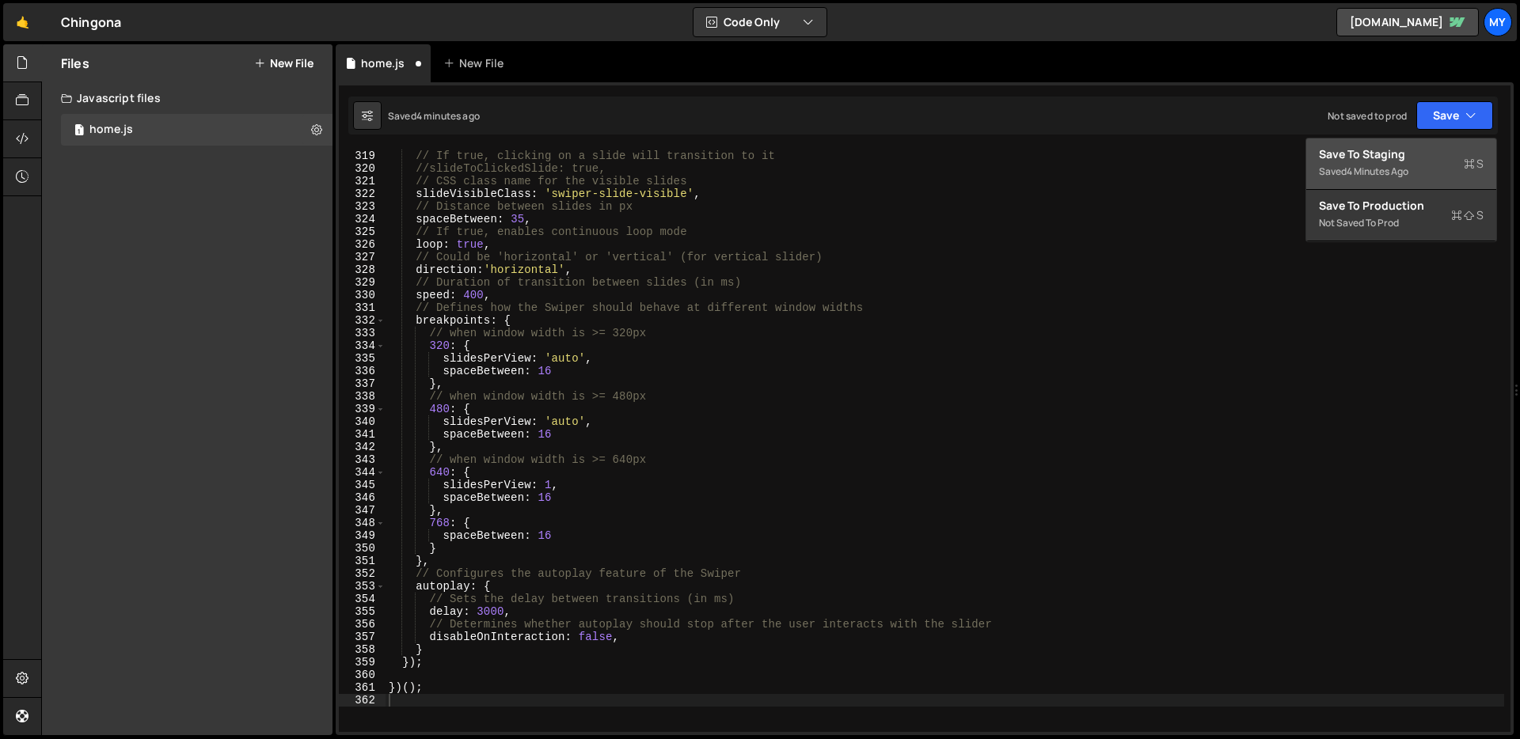
click at [1395, 150] on div "Save to Staging S" at bounding box center [1401, 154] width 165 height 16
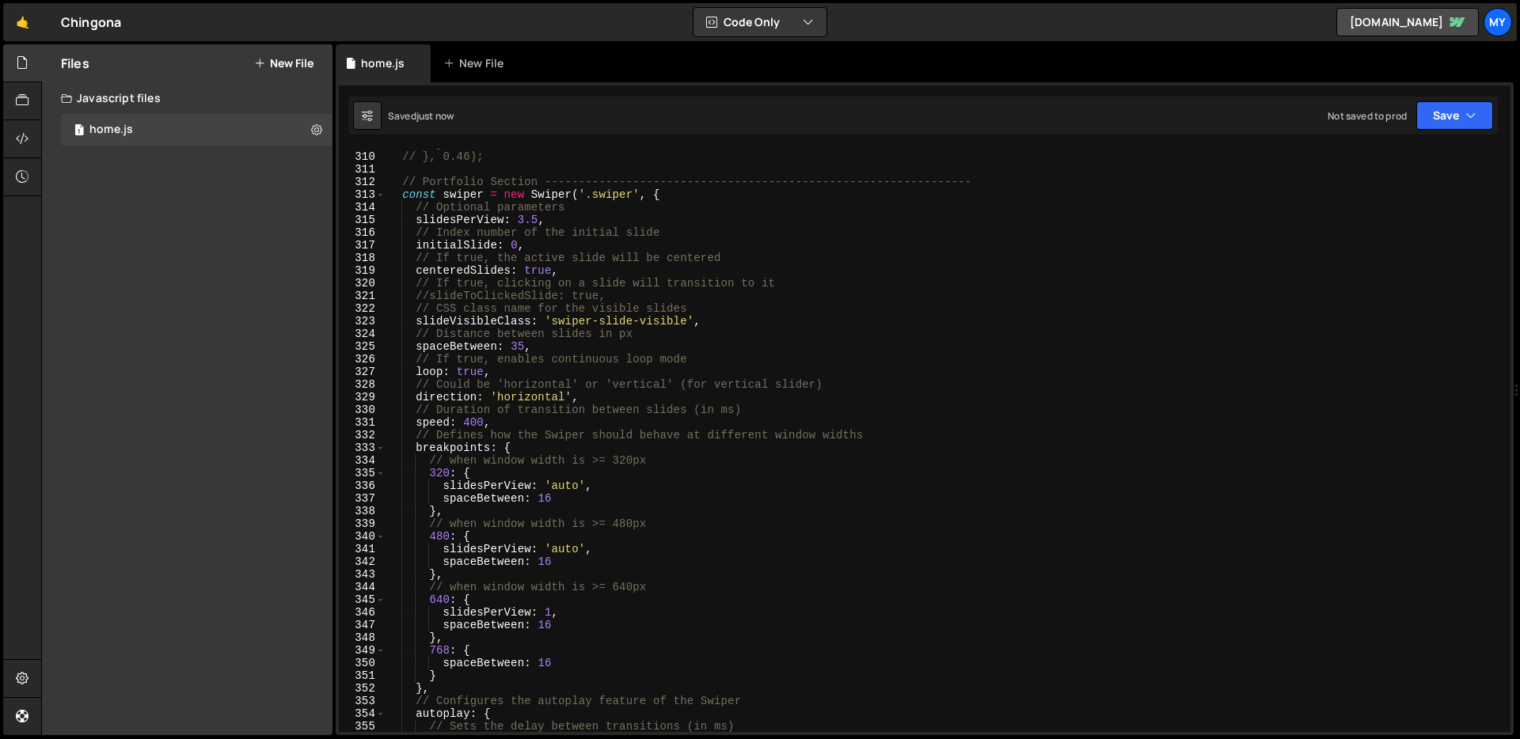
scroll to position [3910, 0]
drag, startPoint x: 535, startPoint y: 225, endPoint x: 578, endPoint y: 293, distance: 80.4
click at [535, 225] on div "// } // }, 0.46); // Portfolio Section ----------------------------------------…" at bounding box center [944, 443] width 1118 height 609
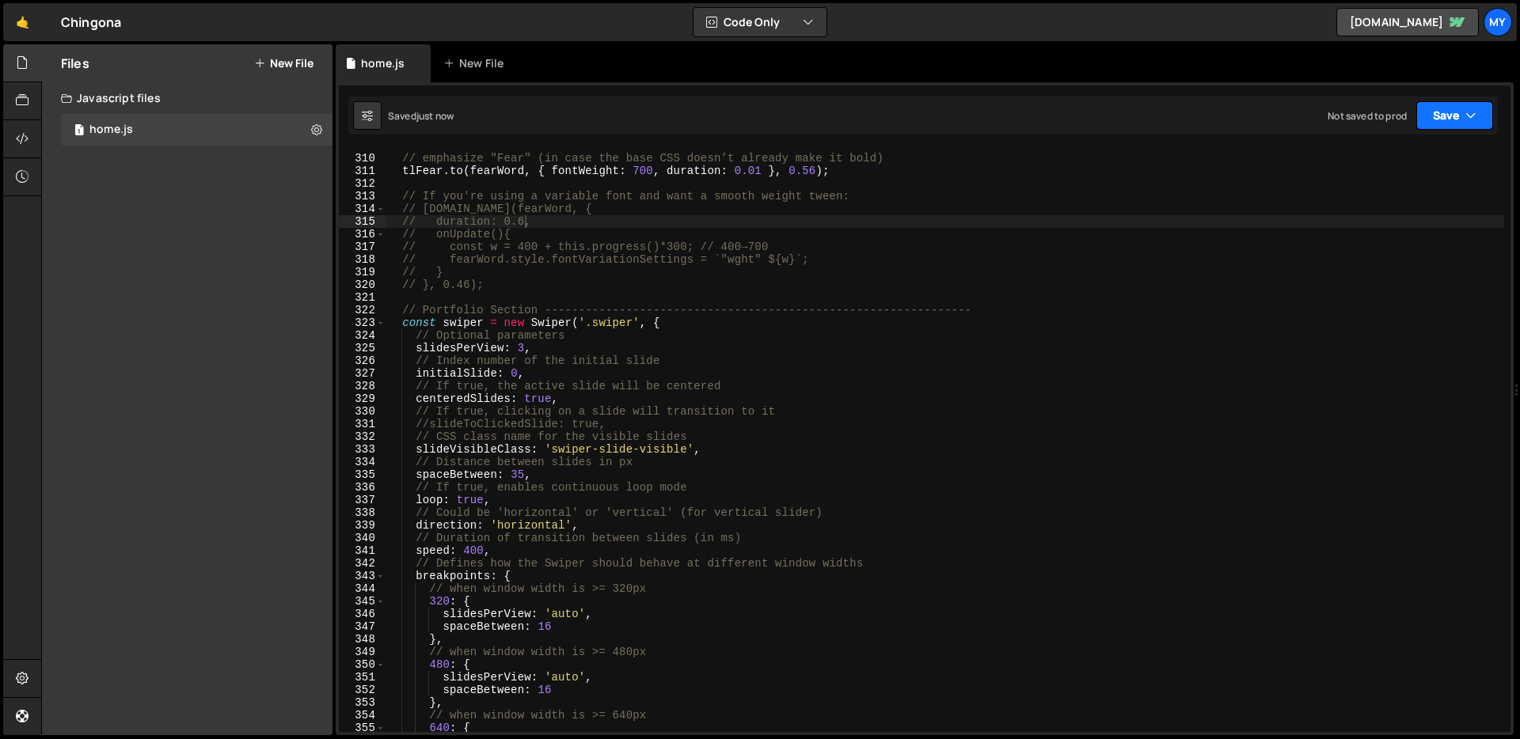
click at [1448, 114] on button "Save" at bounding box center [1454, 115] width 77 height 28
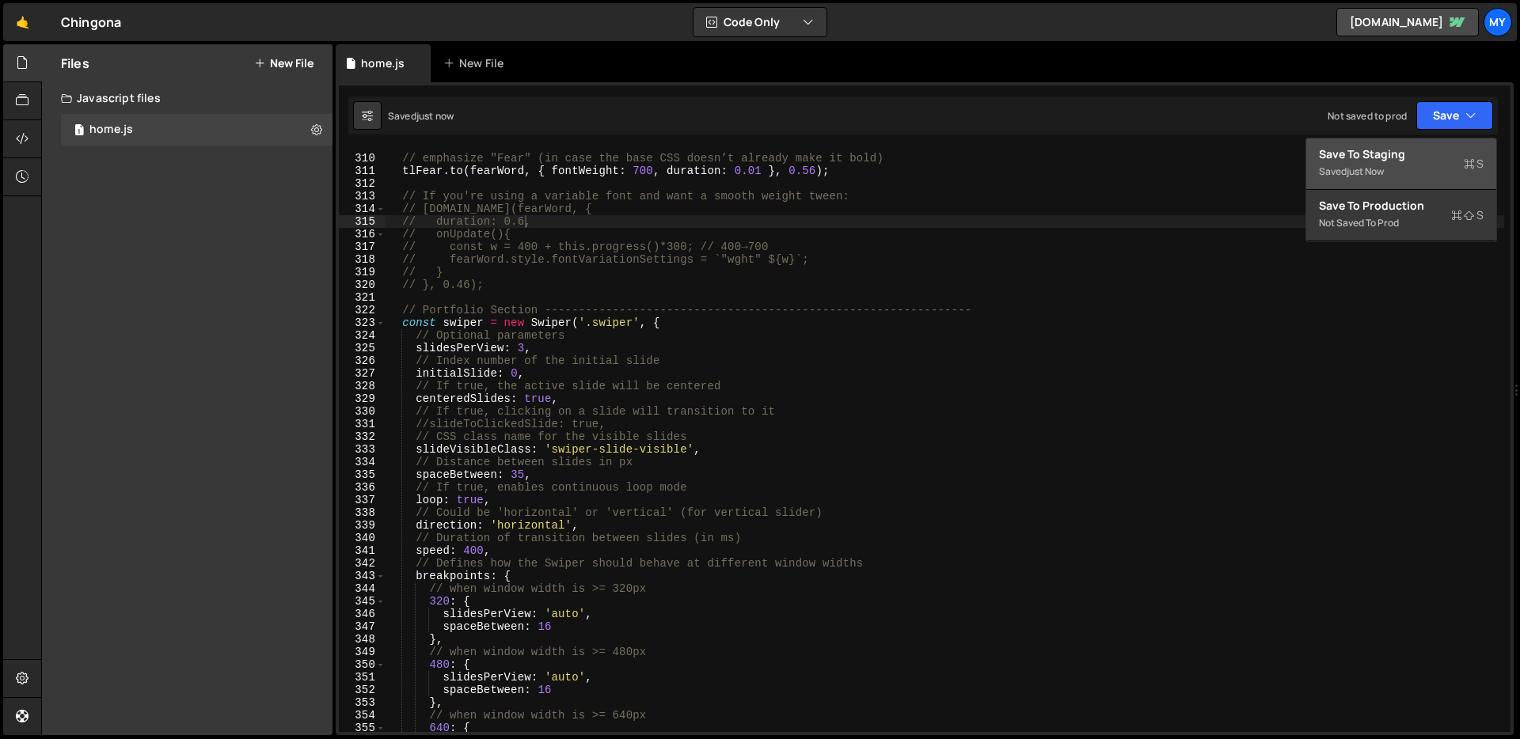
click at [1393, 169] on div "Saved just now" at bounding box center [1401, 171] width 165 height 19
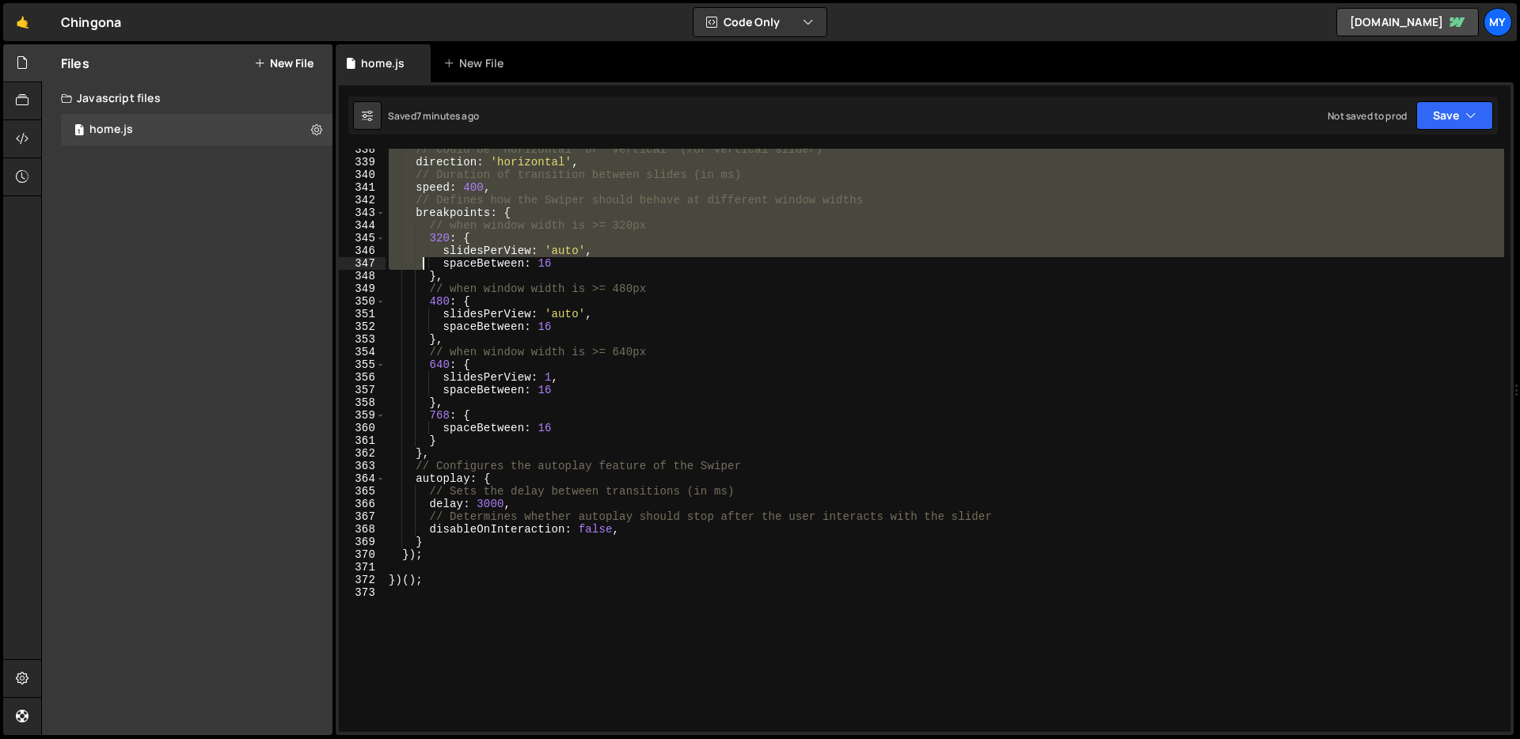
scroll to position [4272, 0]
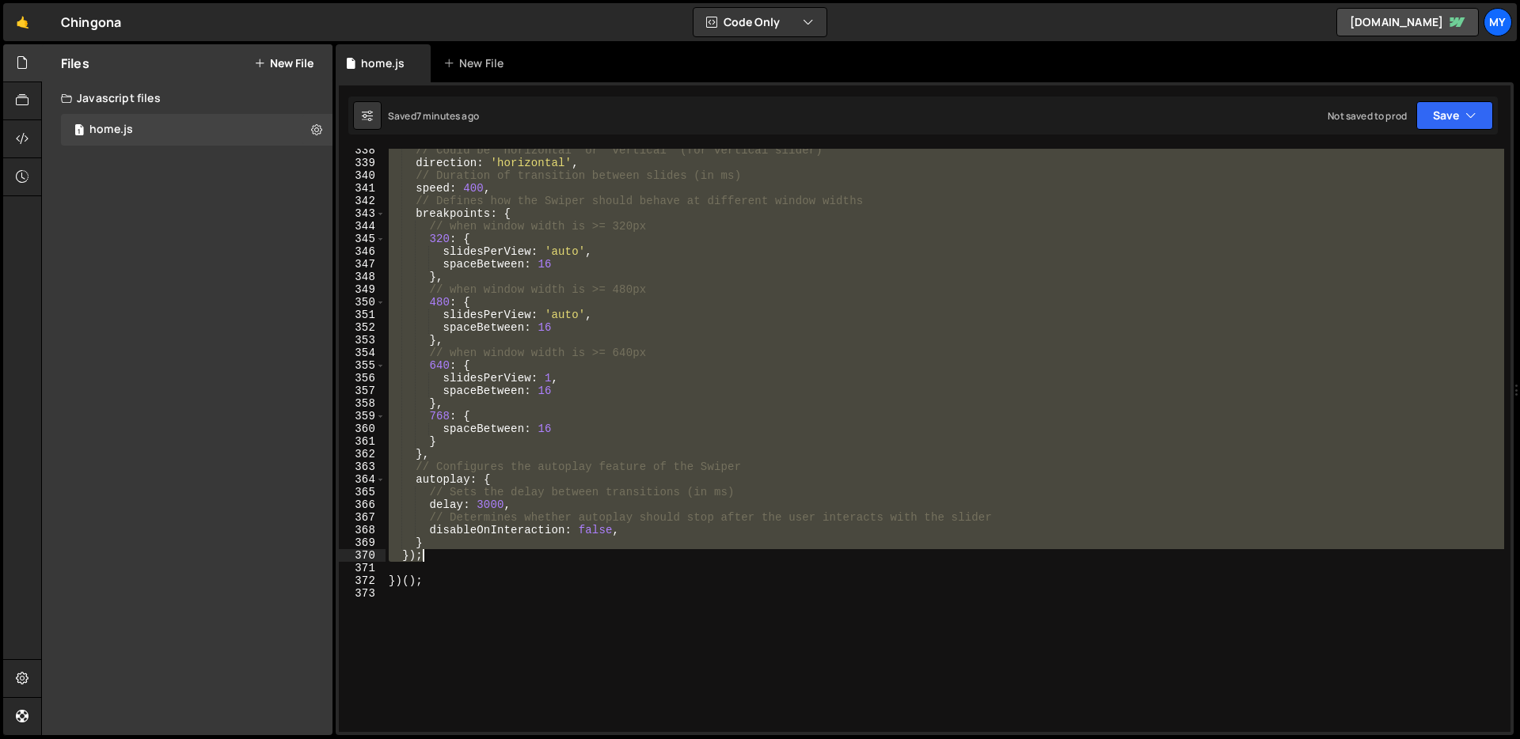
drag, startPoint x: 401, startPoint y: 237, endPoint x: 433, endPoint y: 555, distance: 319.0
click at [433, 555] on div "// Could be 'horizontal' or 'vertical' (for vertical slider) direction : 'horiz…" at bounding box center [944, 448] width 1118 height 609
click at [773, 321] on div "// Could be 'horizontal' or 'vertical' (for vertical slider) direction : 'horiz…" at bounding box center [944, 440] width 1118 height 583
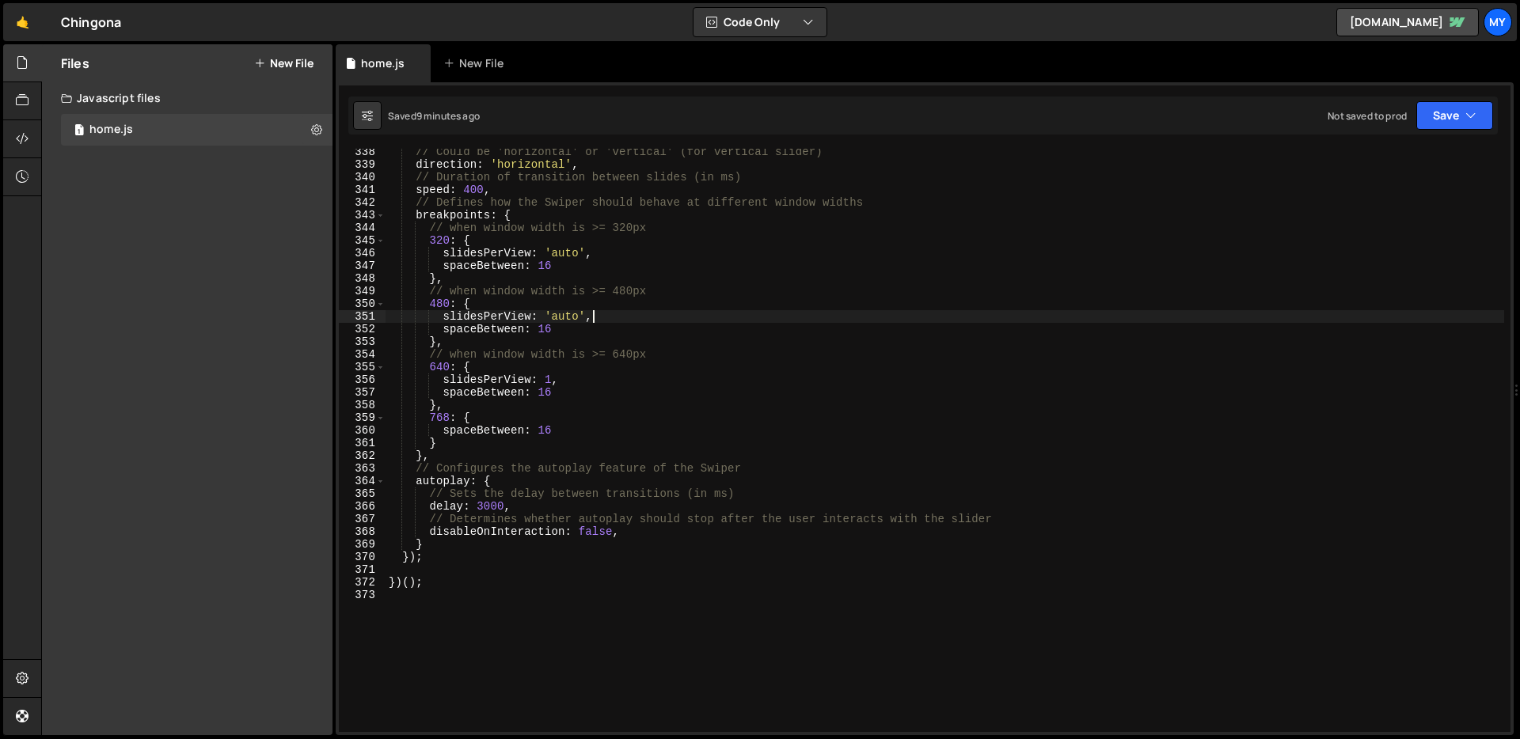
type textarea "})();"
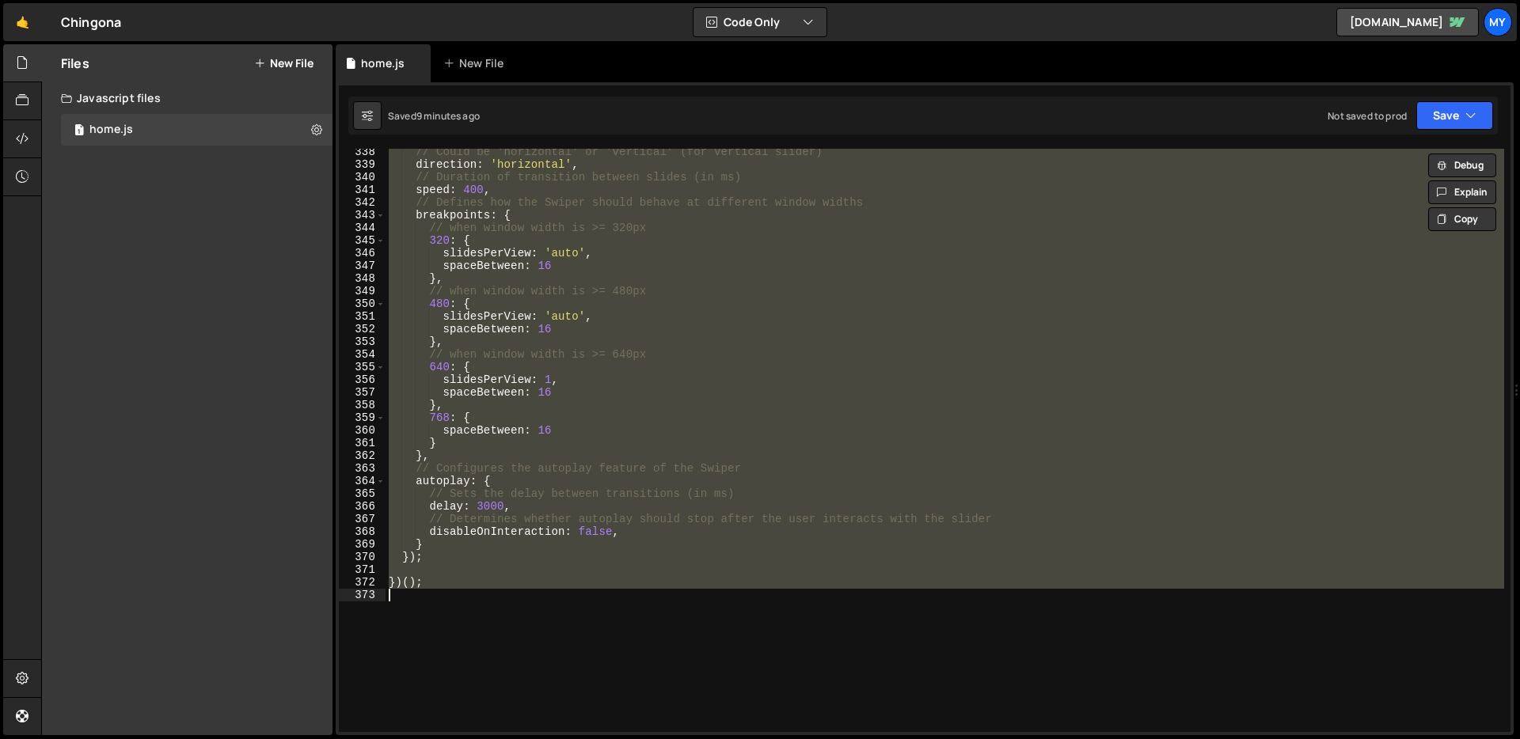
paste textarea
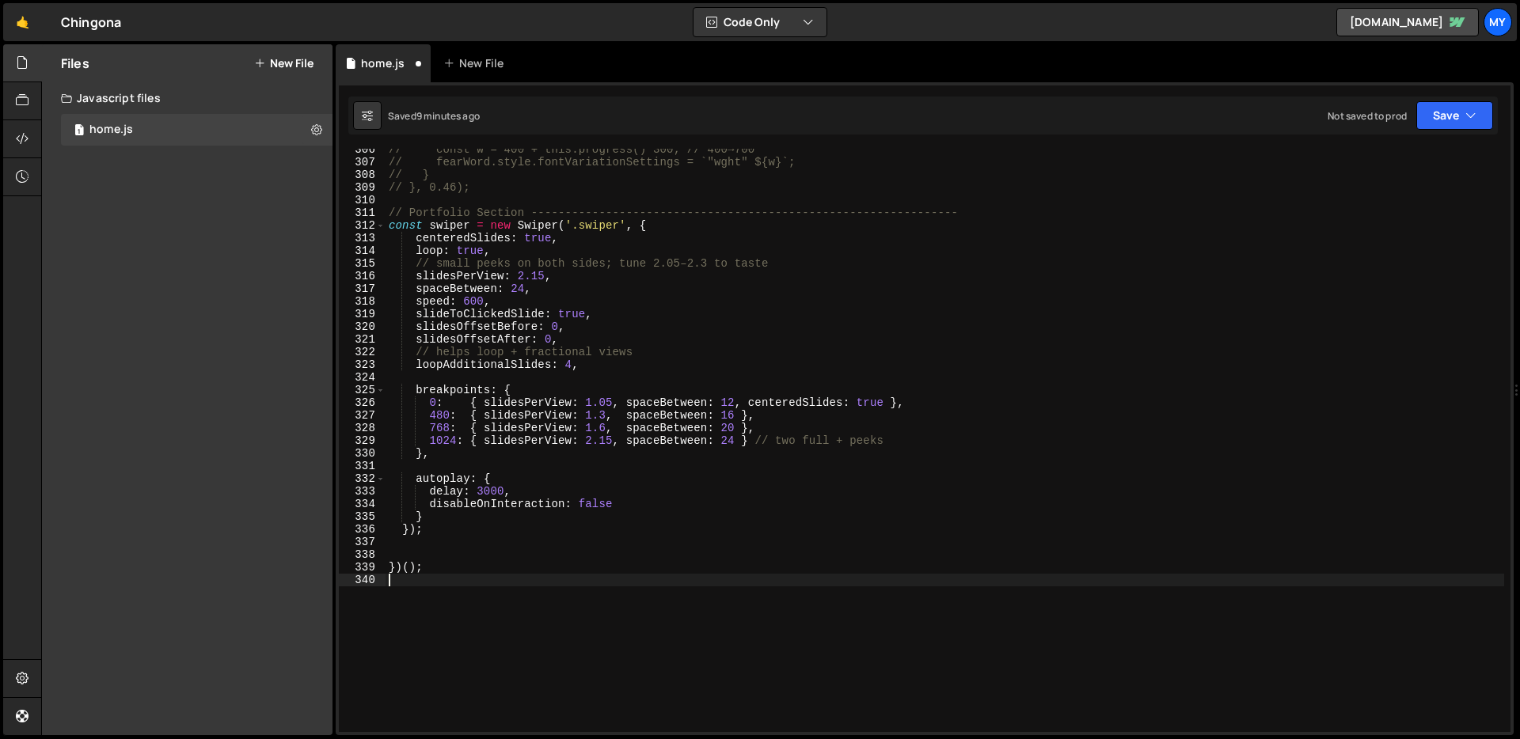
scroll to position [3843, 0]
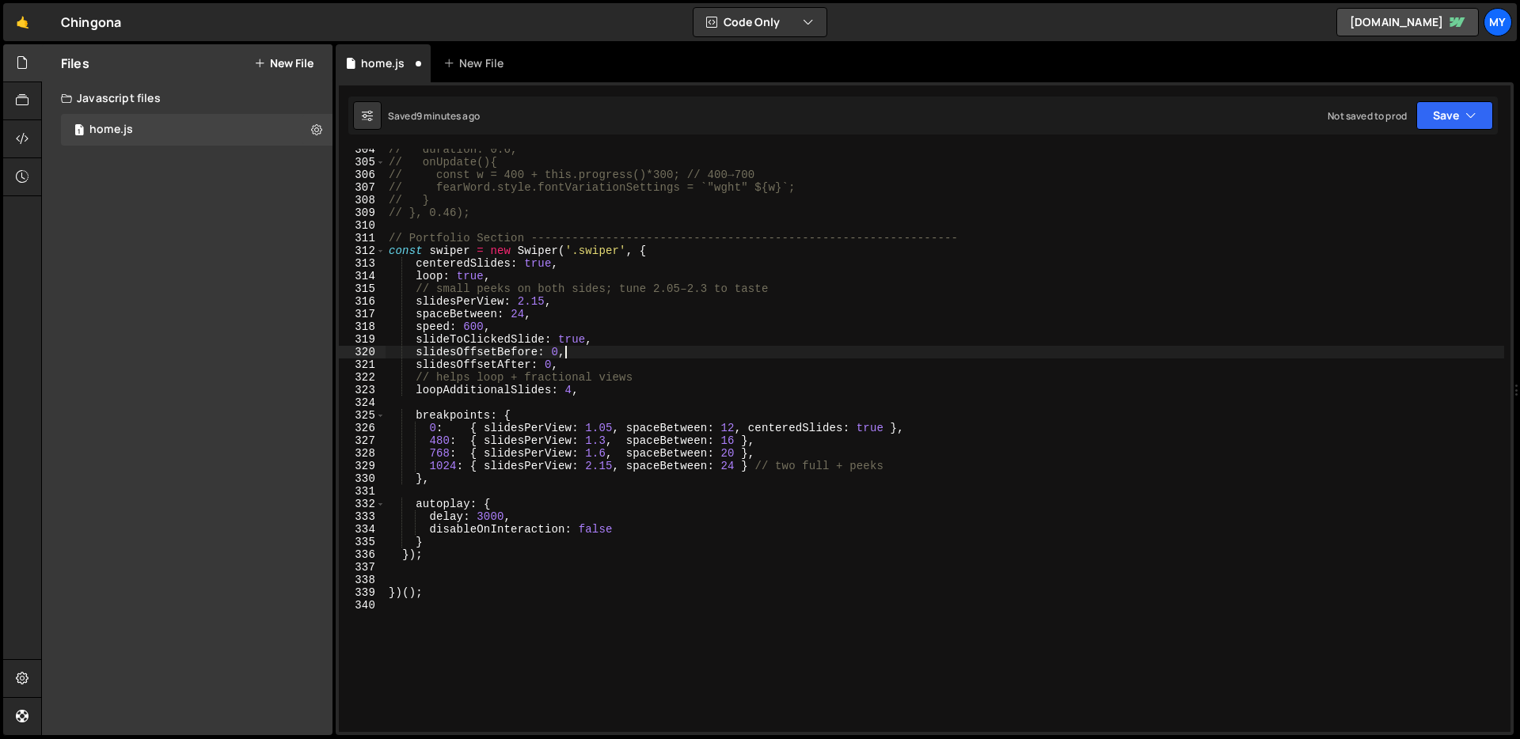
drag, startPoint x: 633, startPoint y: 358, endPoint x: 634, endPoint y: 380, distance: 22.2
click at [633, 358] on div "// duration: 0.6, // onUpdate(){ // const w = 400 + this.progress()*300; // 400…" at bounding box center [944, 447] width 1118 height 609
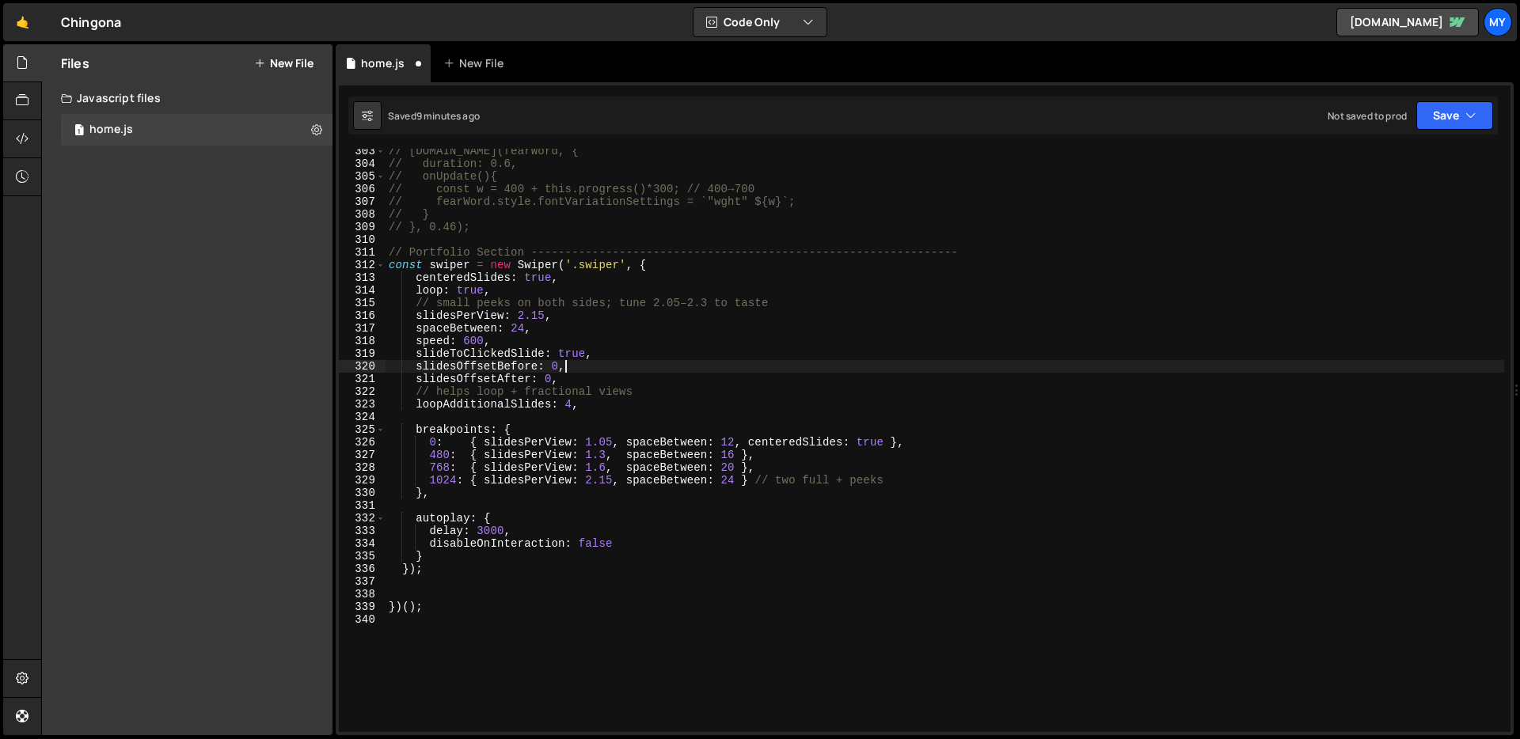
scroll to position [3814, 0]
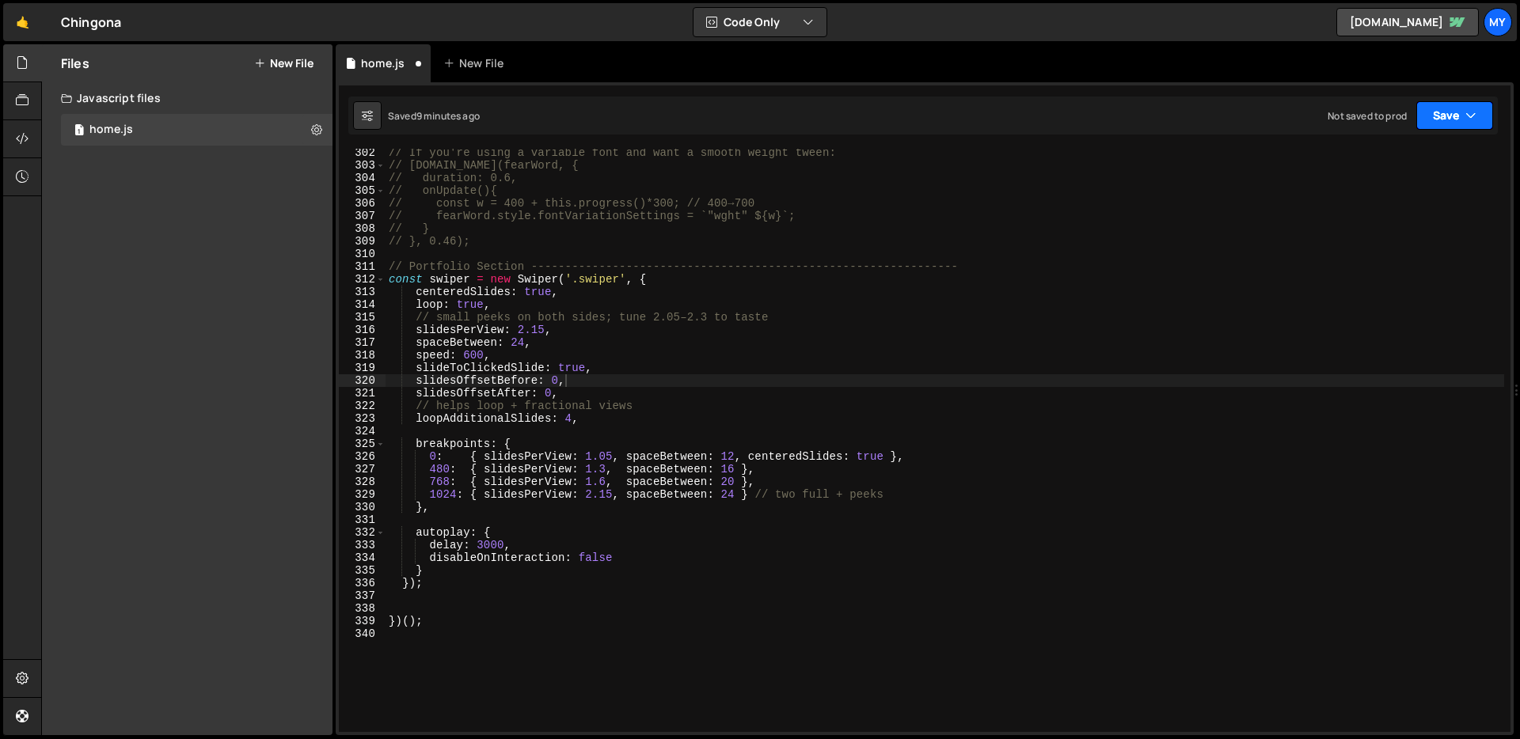
drag, startPoint x: 1455, startPoint y: 108, endPoint x: 1440, endPoint y: 135, distance: 30.1
click at [1455, 108] on button "Save" at bounding box center [1454, 115] width 77 height 28
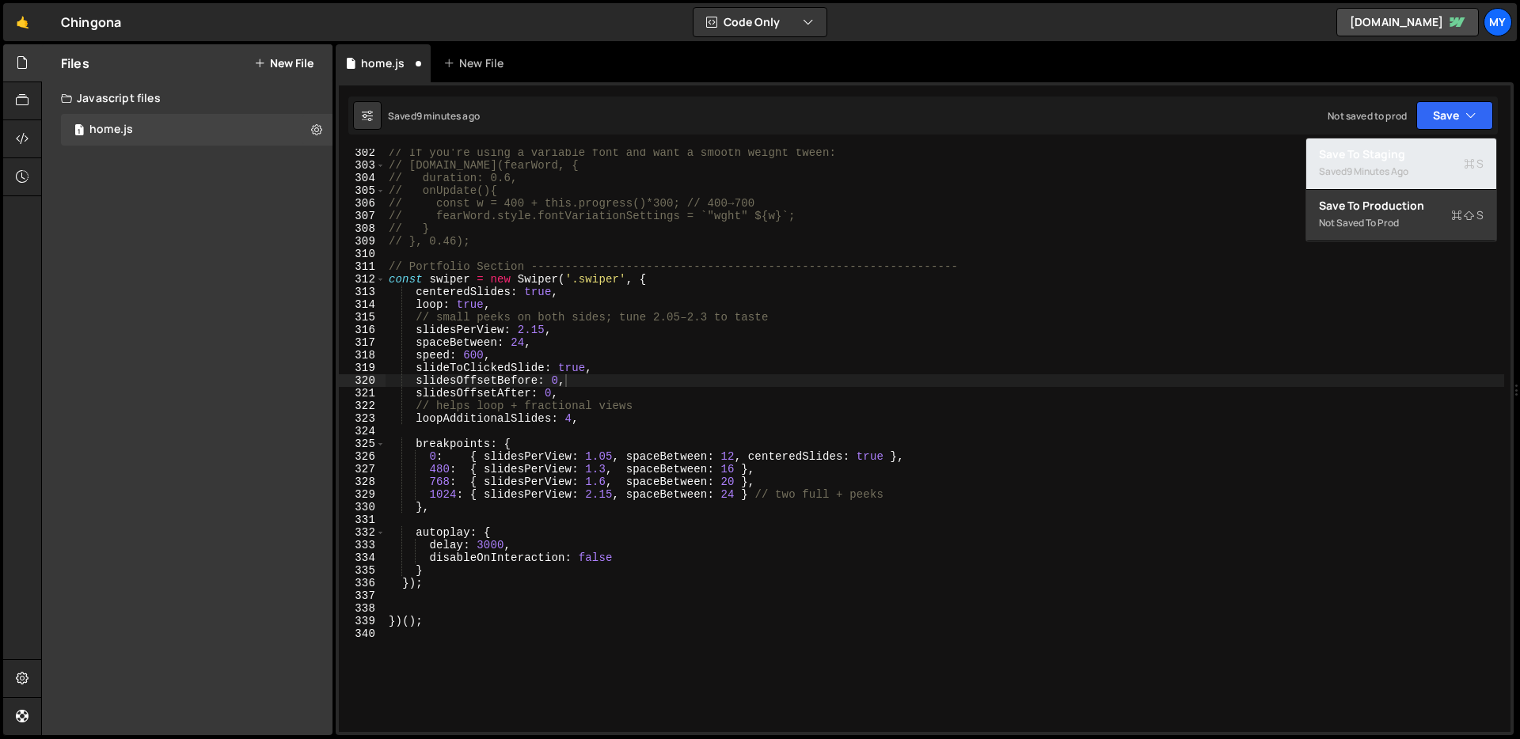
click at [1424, 157] on div "Save to Staging S" at bounding box center [1401, 154] width 165 height 16
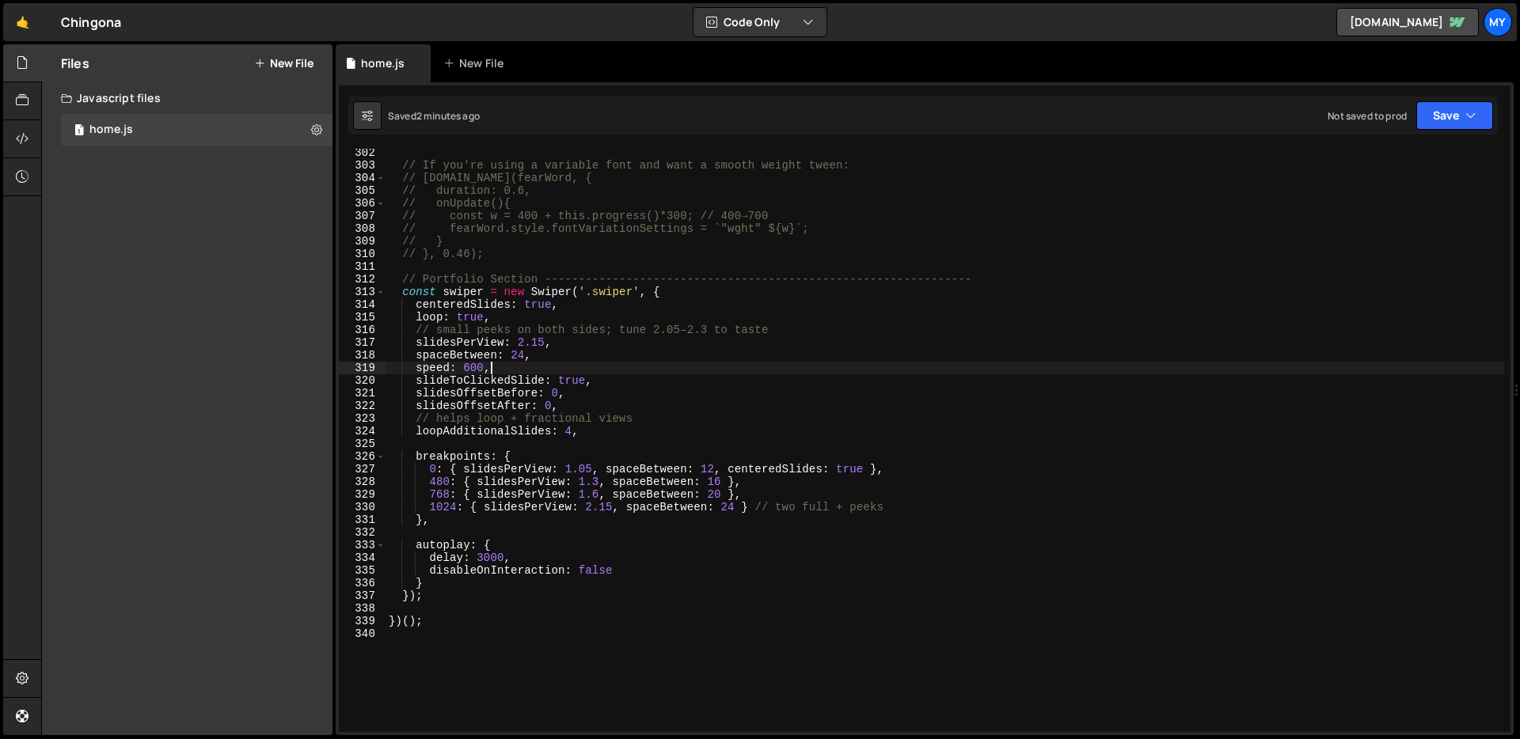
click at [541, 370] on div "// If you're using a variable font and want a smooth weight tween: // [DOMAIN_N…" at bounding box center [944, 450] width 1118 height 609
drag, startPoint x: 544, startPoint y: 344, endPoint x: 523, endPoint y: 344, distance: 20.6
click at [523, 344] on div "// If you're using a variable font and want a smooth weight tween: // [DOMAIN_N…" at bounding box center [944, 450] width 1118 height 609
click at [523, 344] on div "// If you're using a variable font and want a smooth weight tween: // [DOMAIN_N…" at bounding box center [944, 440] width 1118 height 583
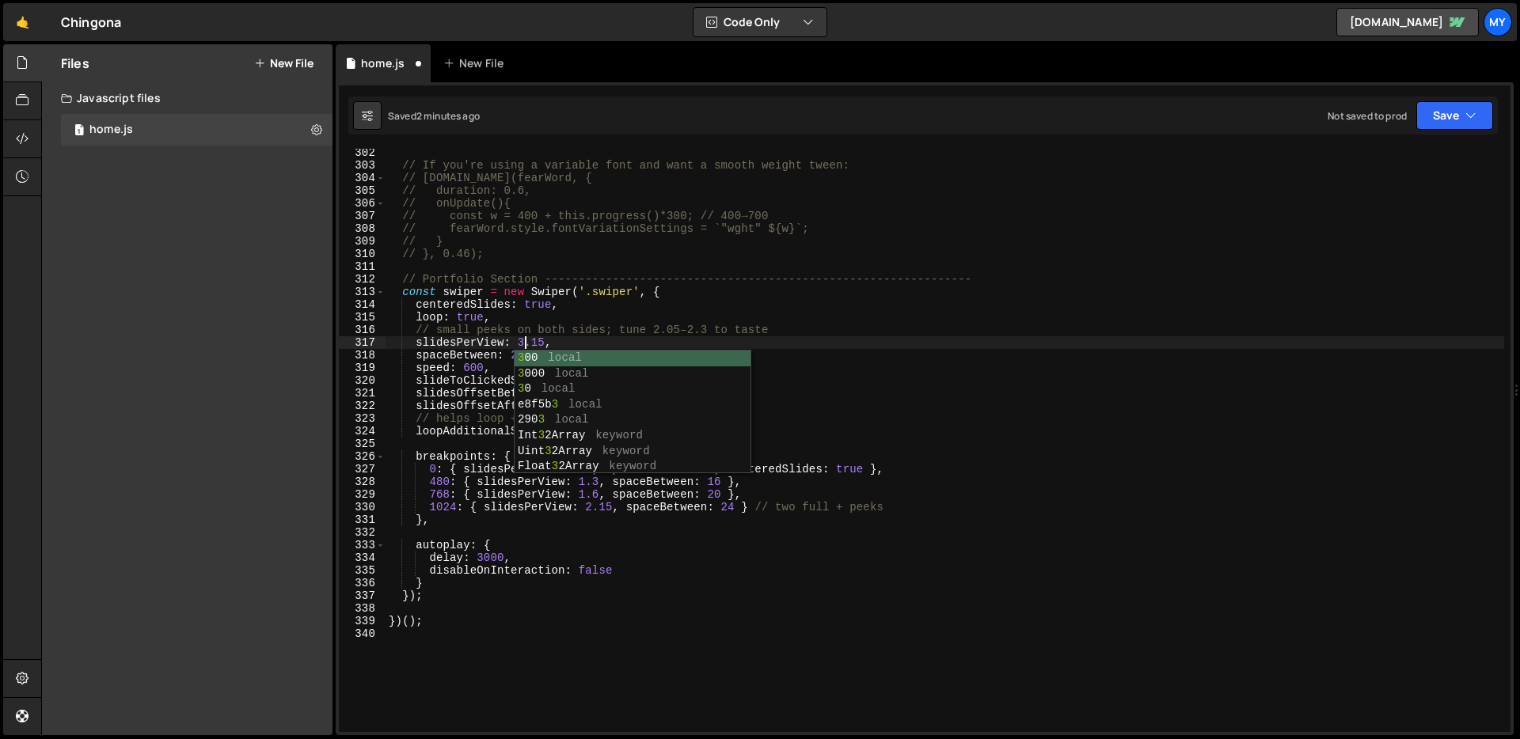
scroll to position [0, 9]
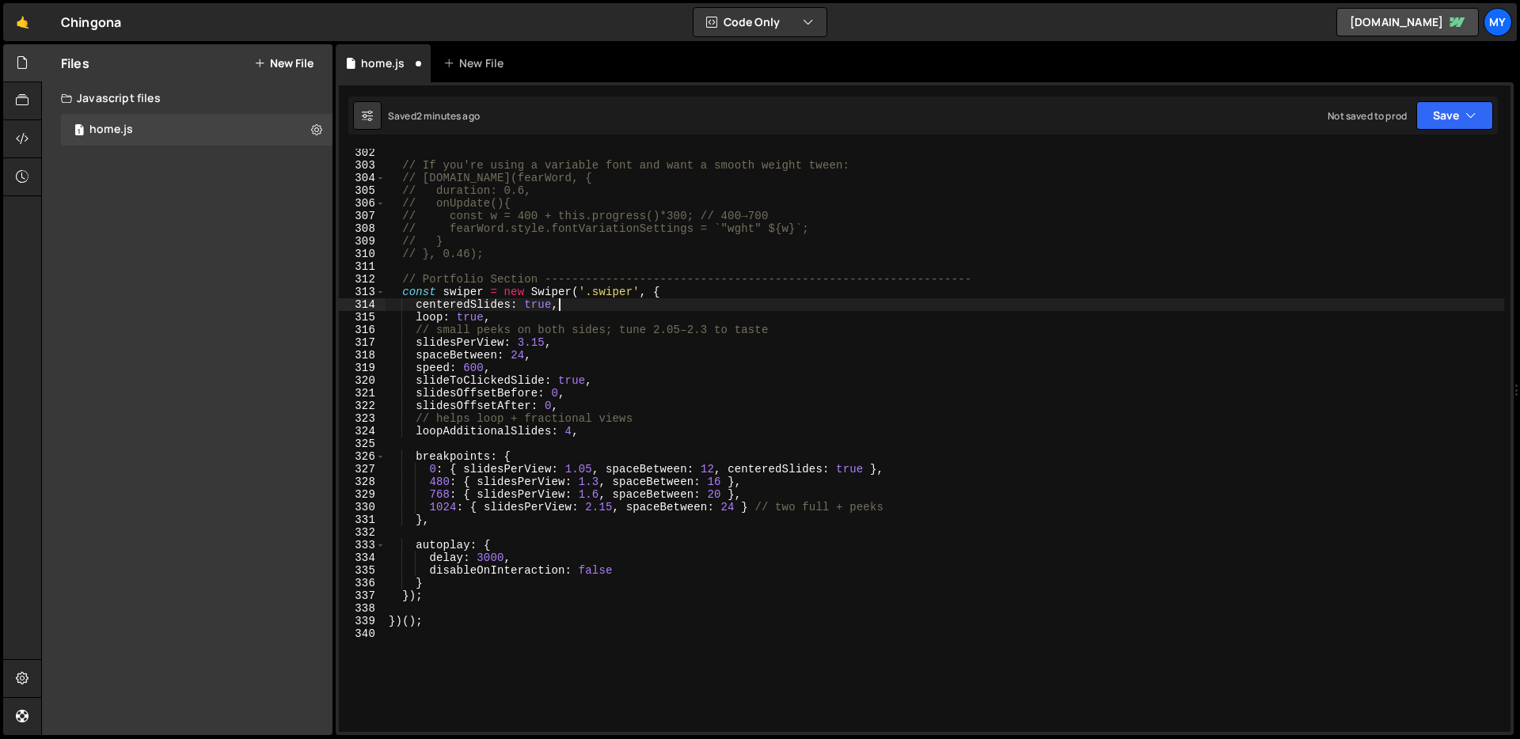
click at [734, 307] on div "// If you're using a variable font and want a smooth weight tween: // [DOMAIN_N…" at bounding box center [944, 450] width 1118 height 609
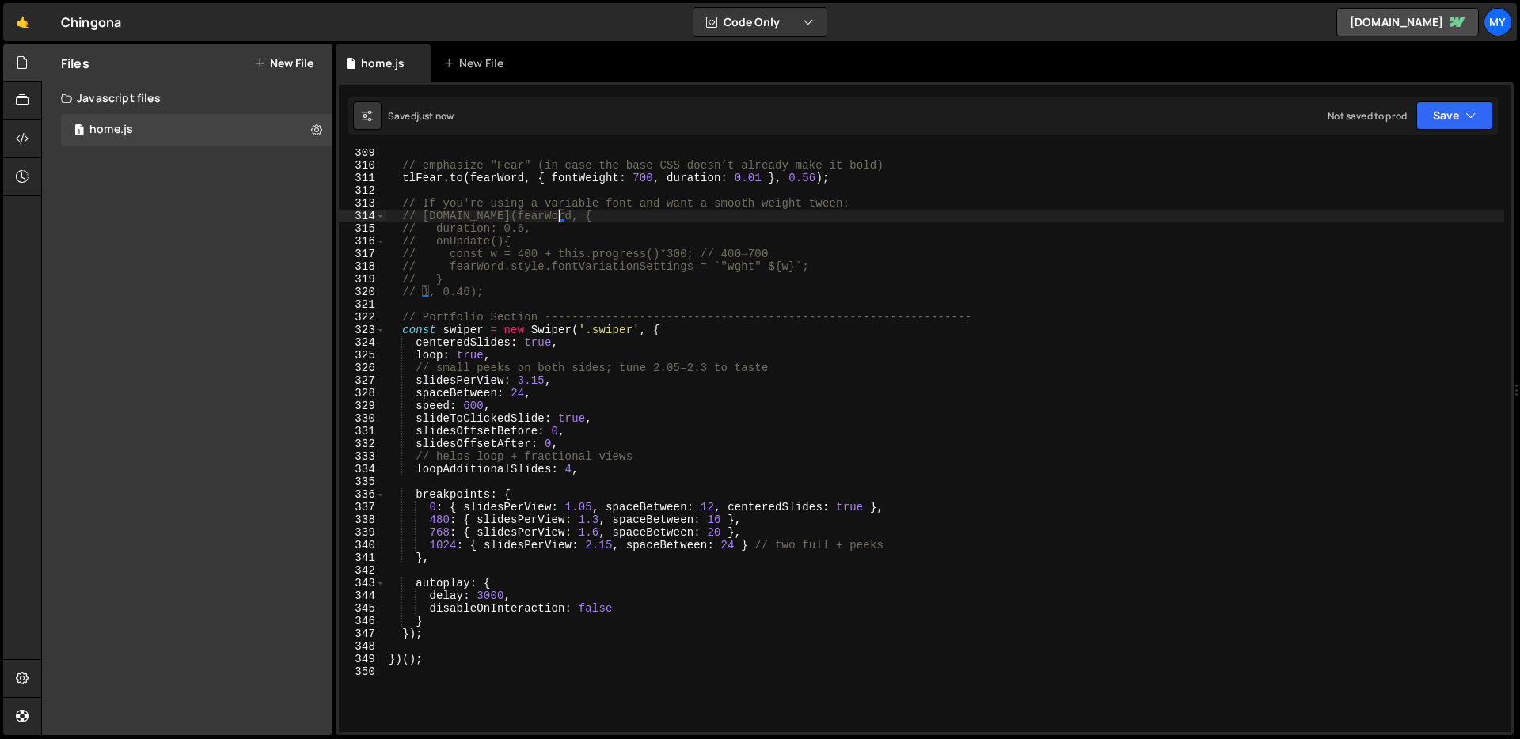
scroll to position [3902, 0]
drag, startPoint x: 526, startPoint y: 394, endPoint x: 514, endPoint y: 397, distance: 12.3
click at [509, 394] on div "// emphasize "Fear" (in case the base CSS doesn’t already make it bold) tlFear …" at bounding box center [944, 451] width 1118 height 609
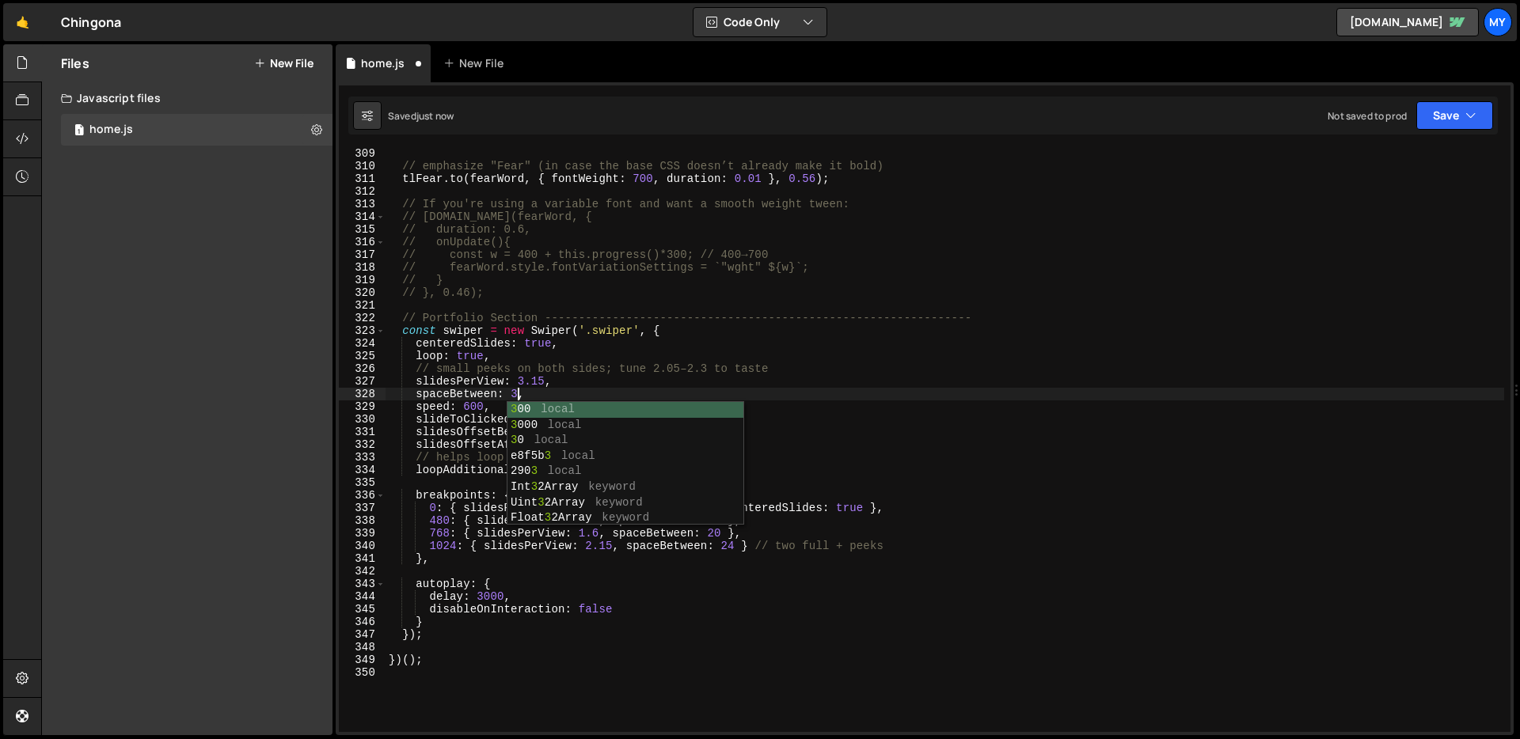
scroll to position [0, 9]
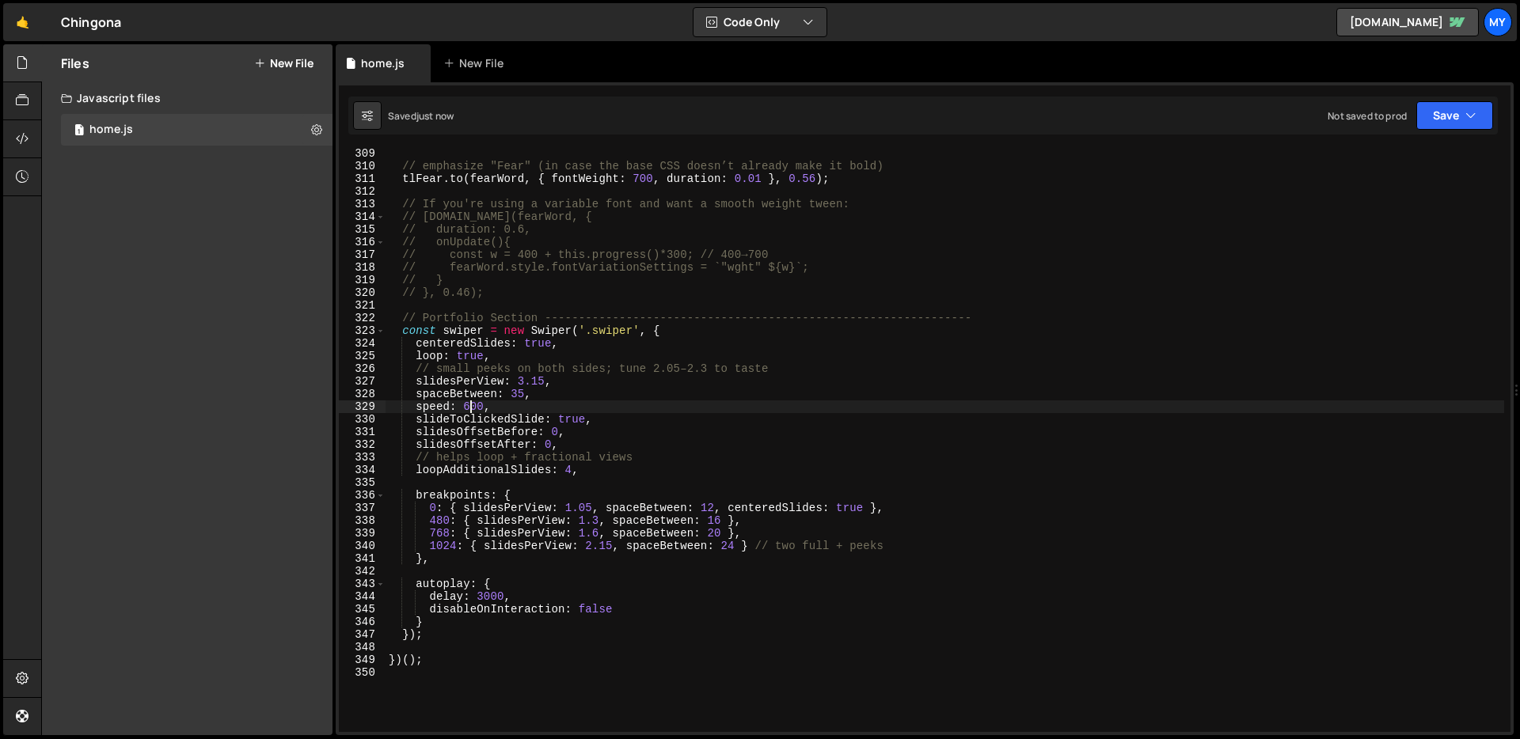
drag, startPoint x: 469, startPoint y: 406, endPoint x: 554, endPoint y: 450, distance: 96.3
click at [469, 407] on div "// emphasize "Fear" (in case the base CSS doesn’t already make it bold) tlFear …" at bounding box center [944, 451] width 1118 height 609
click at [555, 526] on div "// emphasize "Fear" (in case the base CSS doesn’t already make it bold) tlFear …" at bounding box center [944, 451] width 1118 height 609
click at [572, 469] on div "// emphasize "Fear" (in case the base CSS doesn’t already make it bold) tlFear …" at bounding box center [944, 451] width 1118 height 609
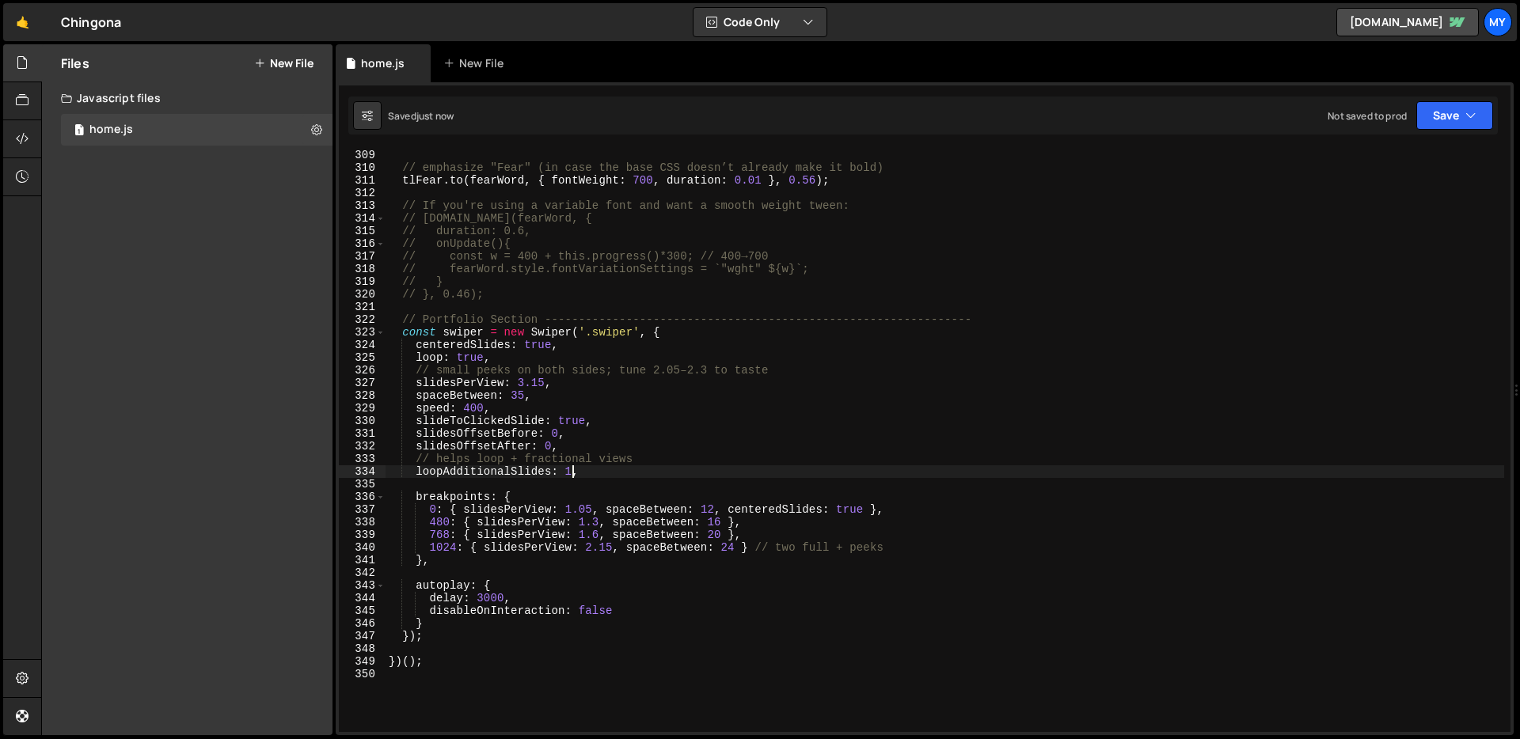
scroll to position [3900, 0]
click at [437, 662] on div "tlFear . to ( fearPaths , { stroke : "#FF1C1C" , duration : 0.8 , ease : "power…" at bounding box center [944, 440] width 1118 height 609
drag, startPoint x: 704, startPoint y: 336, endPoint x: 659, endPoint y: 335, distance: 45.1
click at [704, 336] on div "tlFear . to ( fearPaths , { stroke : "#FF1C1C" , duration : 0.8 , ease : "power…" at bounding box center [944, 440] width 1118 height 609
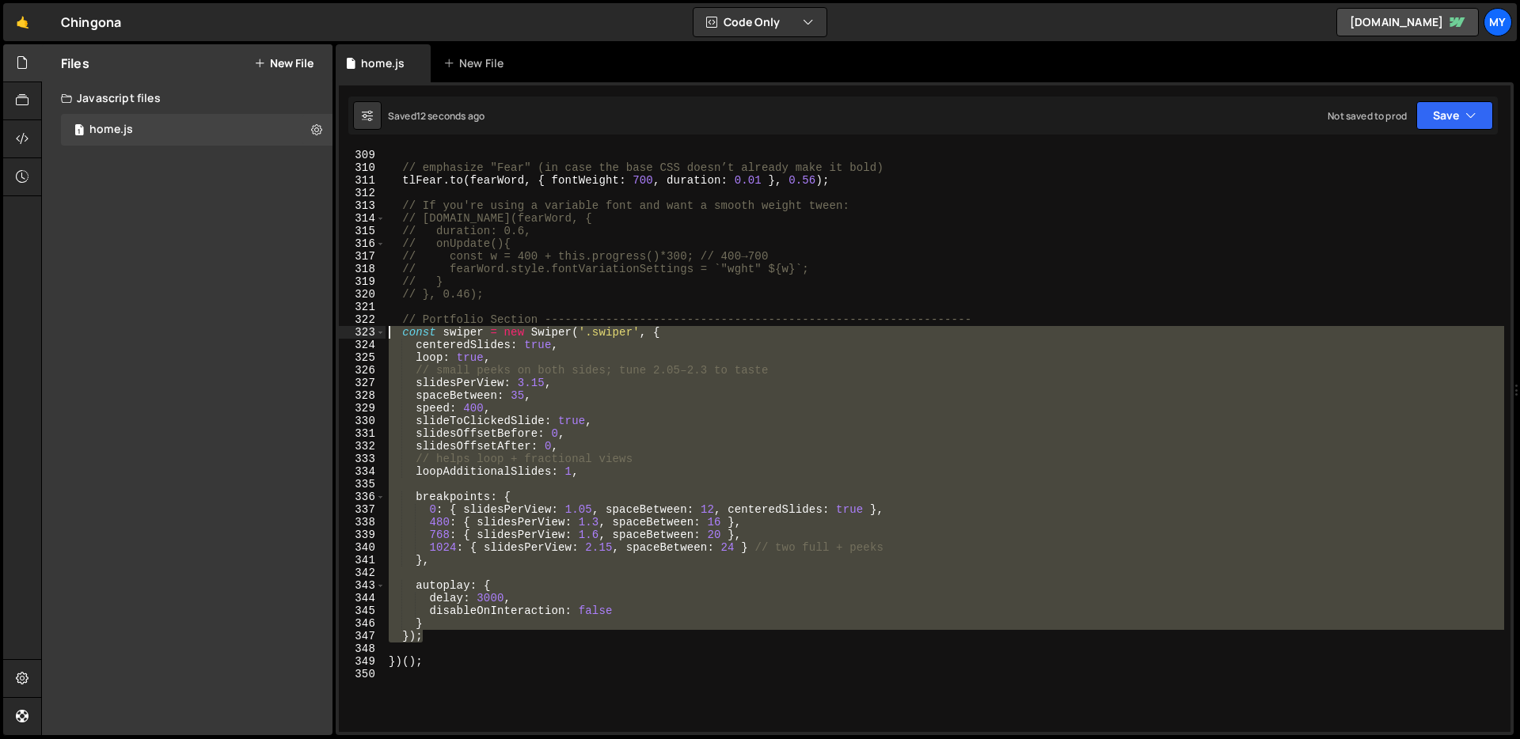
drag, startPoint x: 449, startPoint y: 636, endPoint x: 361, endPoint y: 333, distance: 314.9
click at [361, 333] on div "const swiper = new Swiper('.[PERSON_NAME]', { 308 309 310 311 312 313 314 315 3…" at bounding box center [924, 440] width 1171 height 583
click at [904, 228] on div "tlFear . to ( fearPaths , { stroke : "#FF1C1C" , duration : 0.8 , ease : "power…" at bounding box center [944, 440] width 1118 height 609
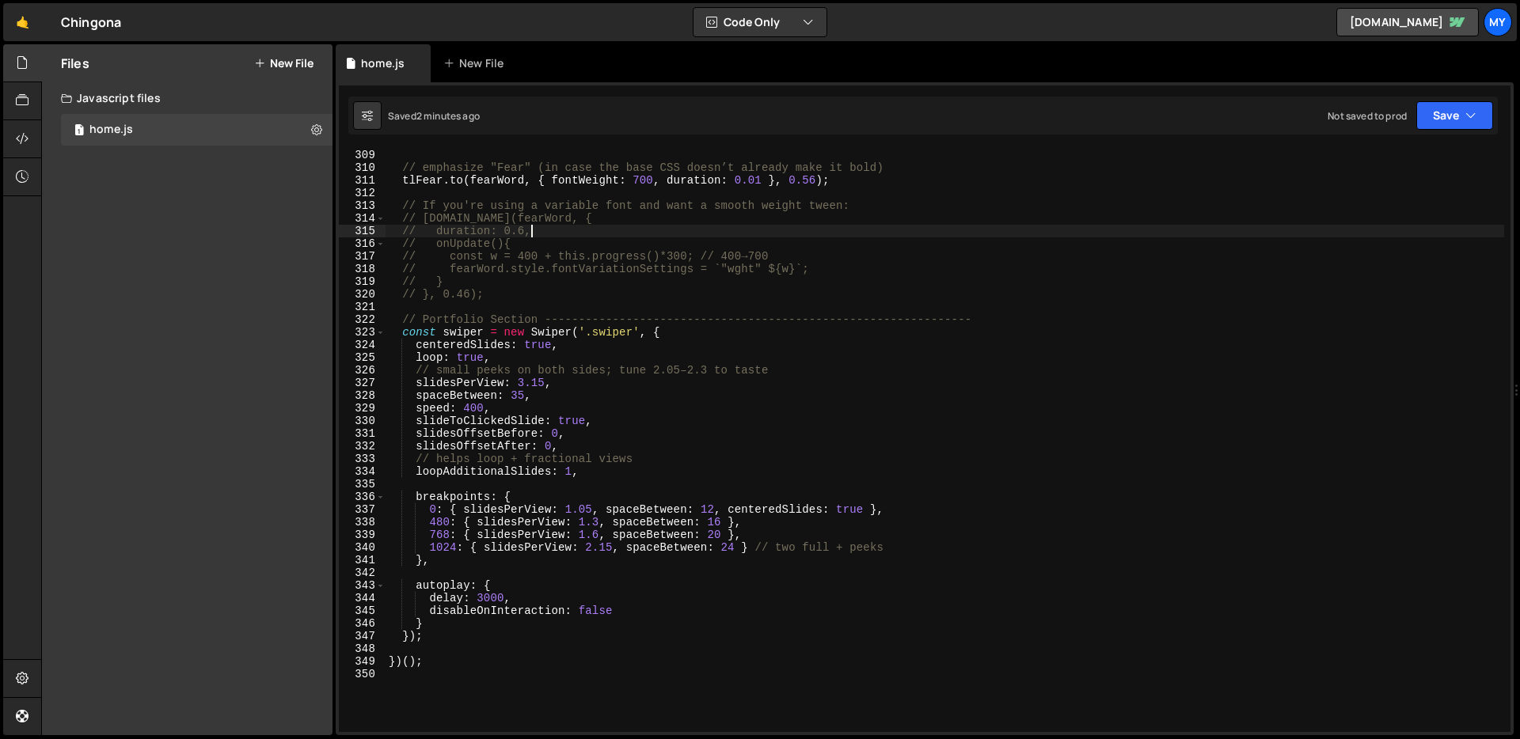
type textarea "})();"
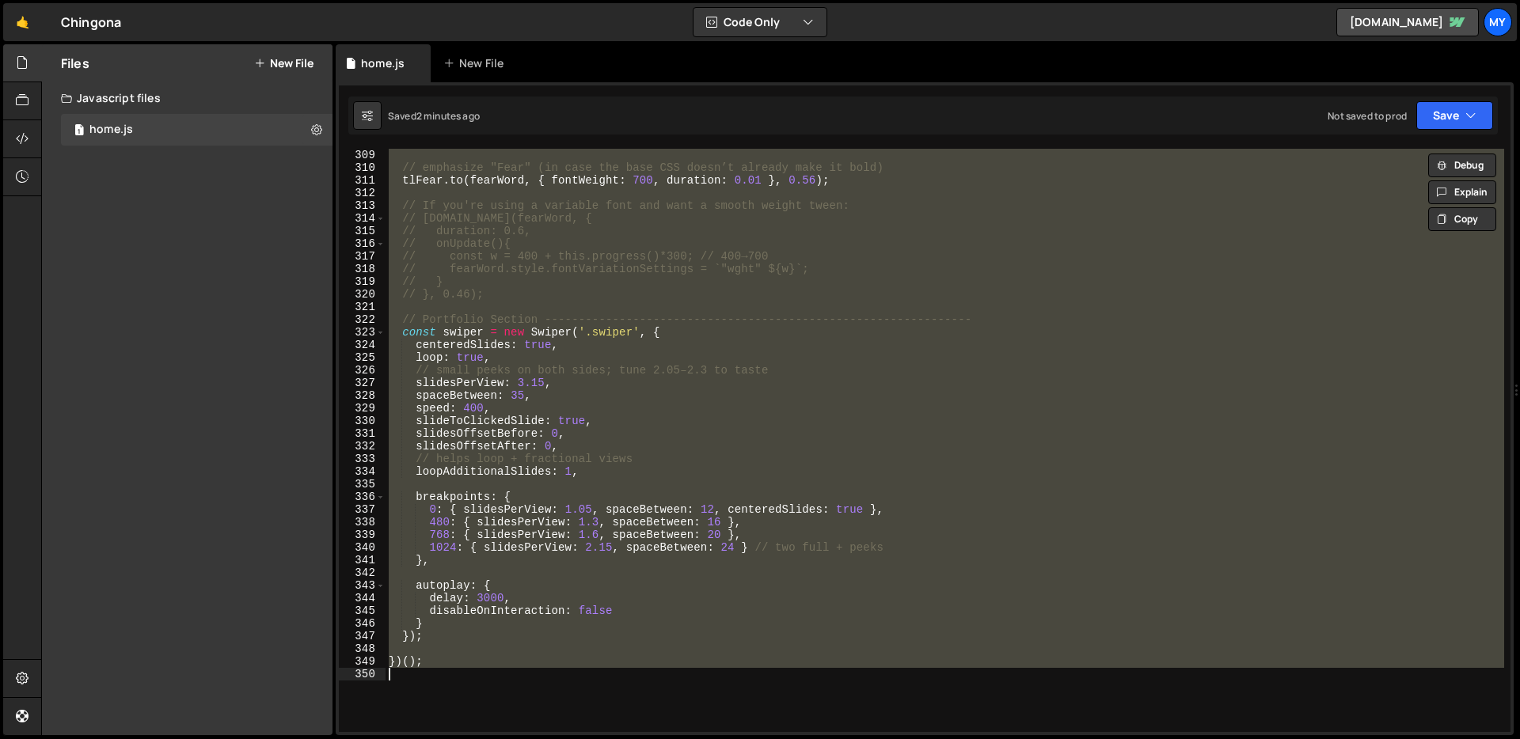
paste textarea
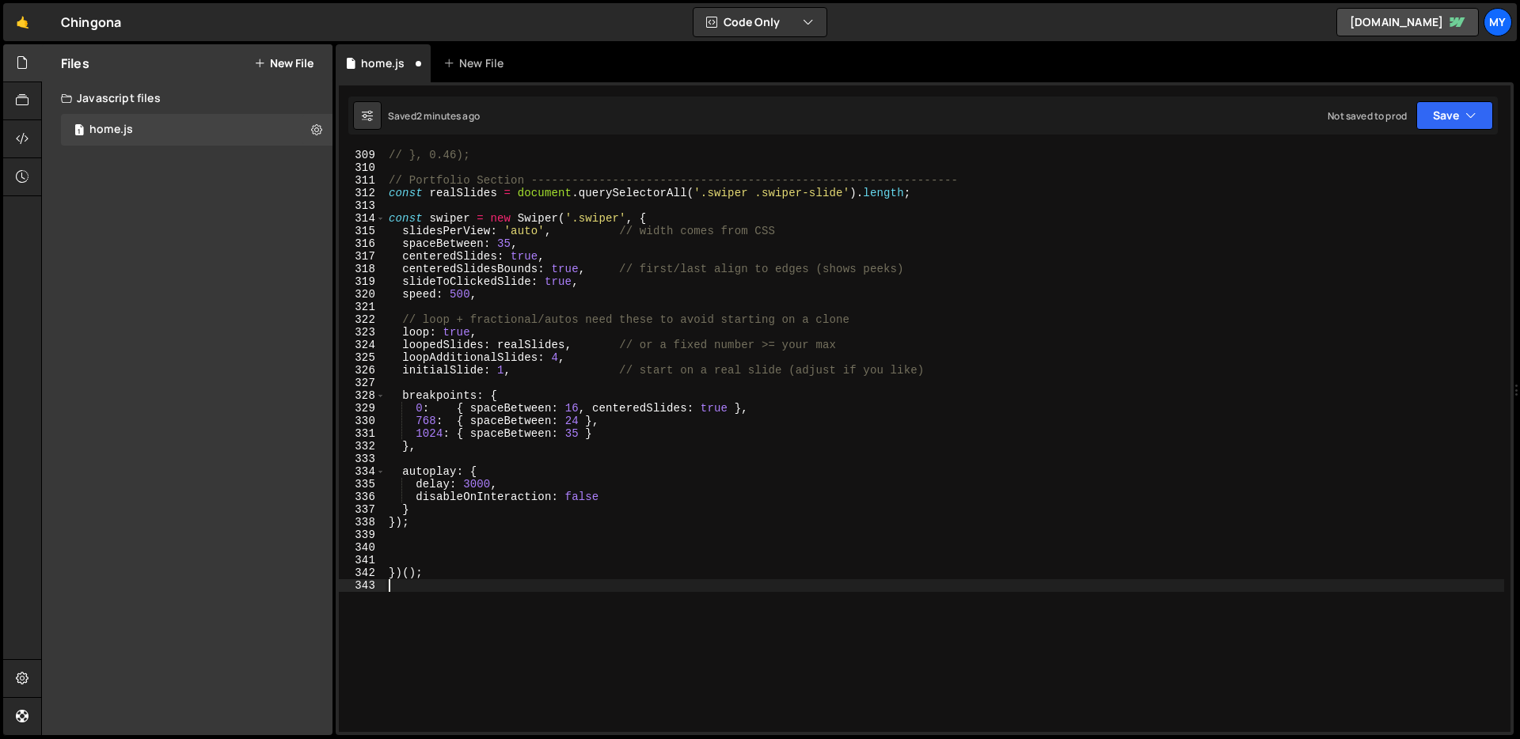
scroll to position [0, 0]
drag, startPoint x: 1486, startPoint y: 112, endPoint x: 1459, endPoint y: 116, distance: 27.9
click at [1486, 112] on button "Save" at bounding box center [1454, 115] width 77 height 28
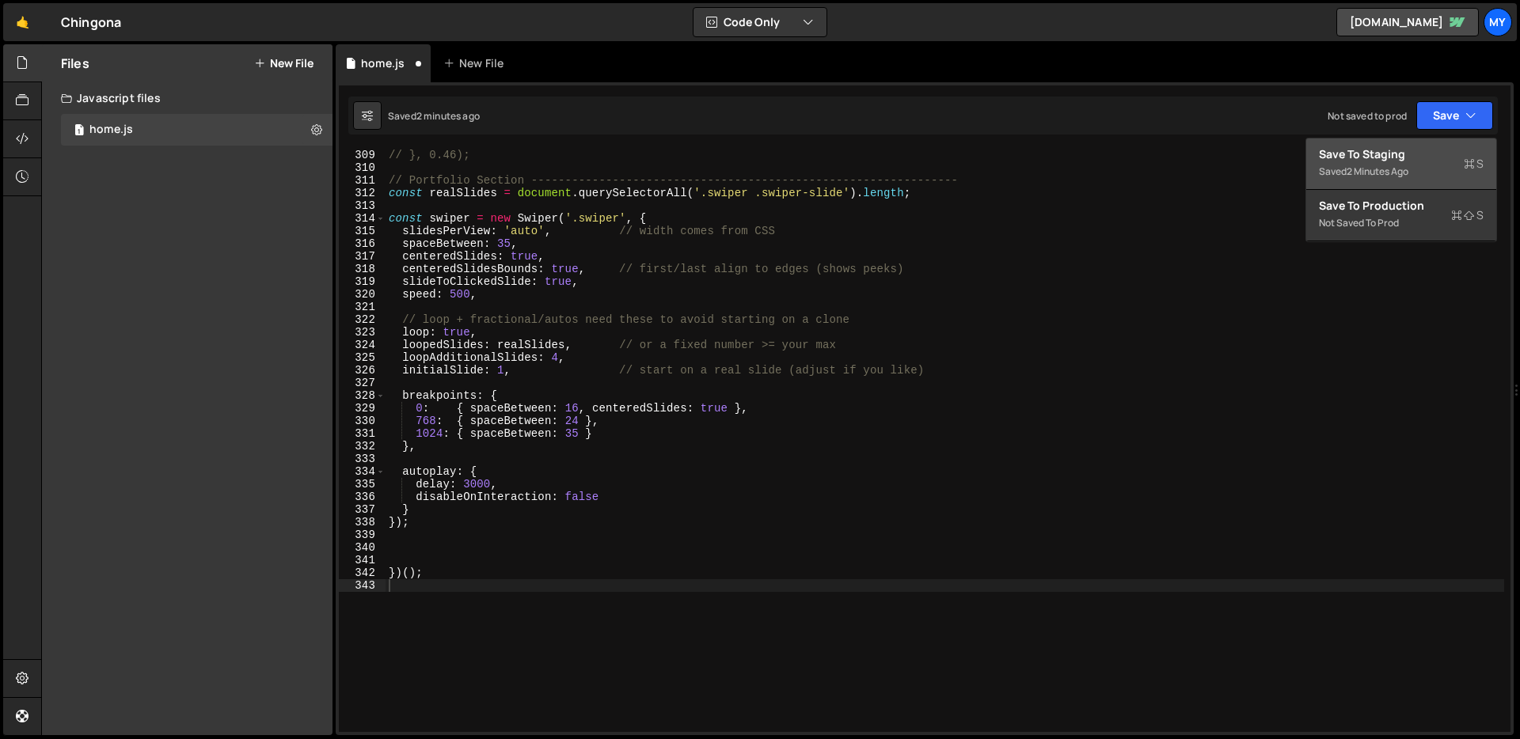
click at [1356, 160] on div "Save to Staging S" at bounding box center [1401, 154] width 165 height 16
